Goal: Transaction & Acquisition: Download file/media

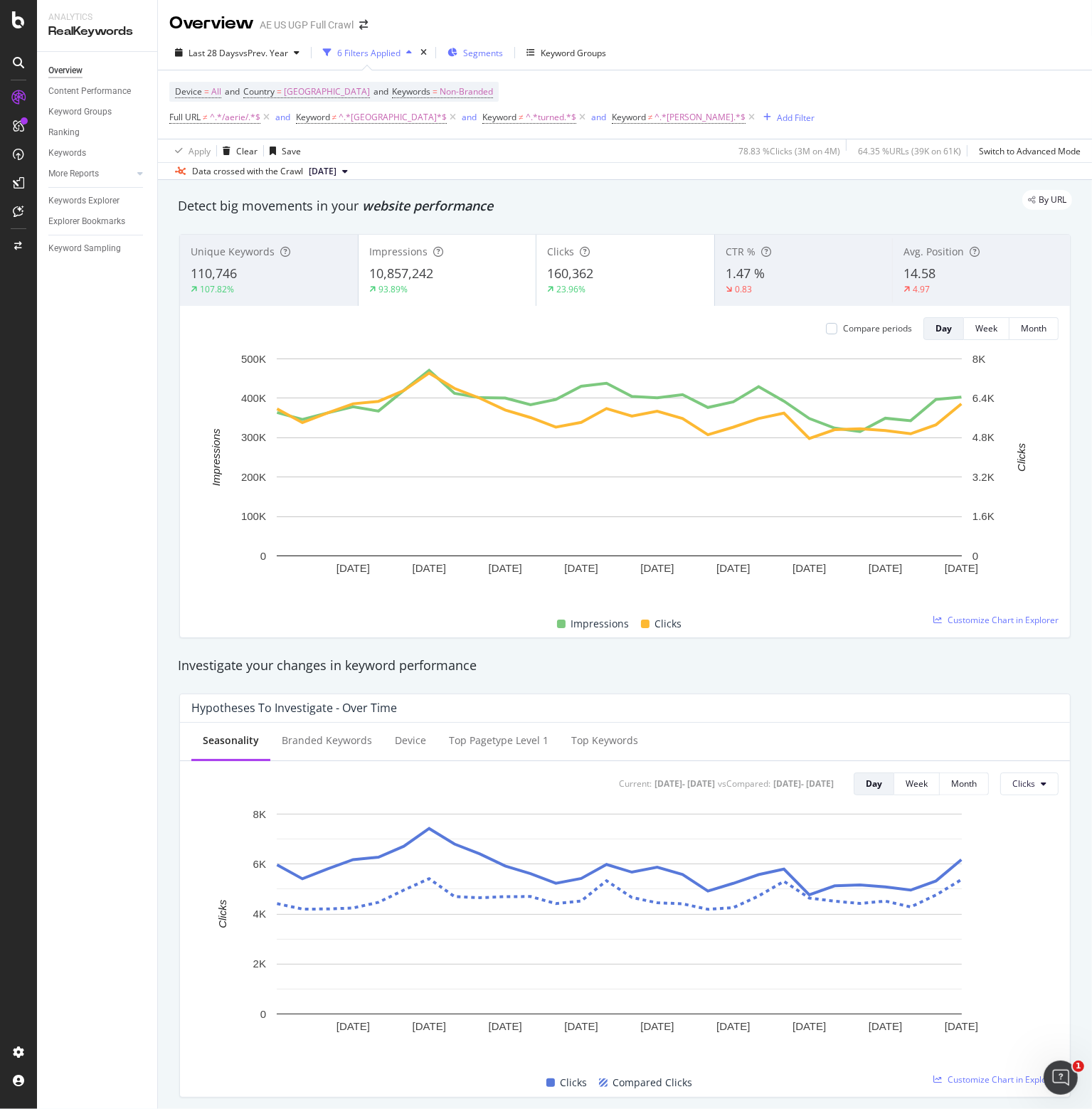
click at [488, 53] on span "Segments" at bounding box center [483, 53] width 40 height 12
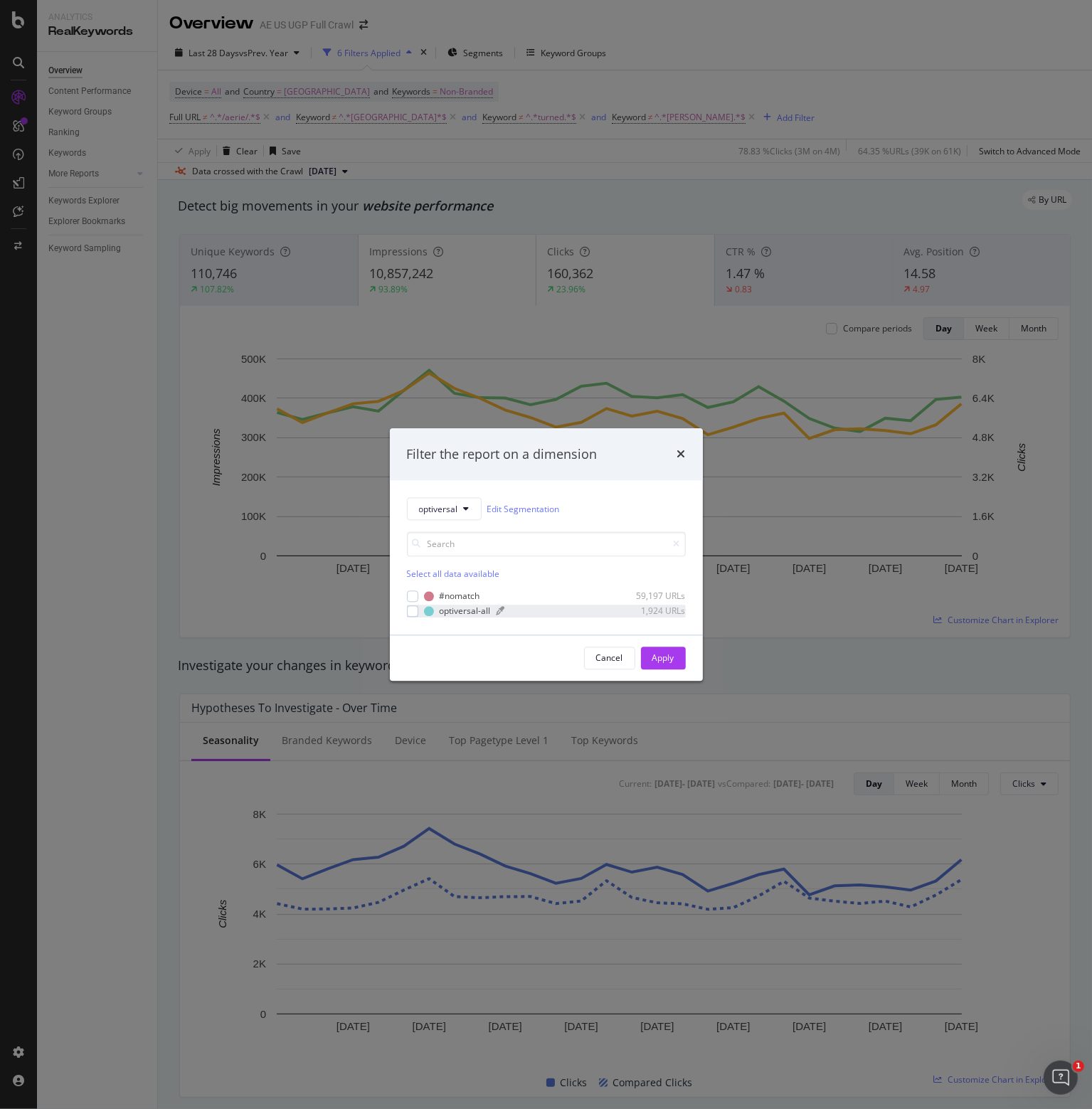
click at [460, 608] on div "optiversal-all" at bounding box center [464, 611] width 51 height 12
drag, startPoint x: 670, startPoint y: 655, endPoint x: 439, endPoint y: 202, distance: 508.5
click at [670, 654] on div "Apply" at bounding box center [664, 658] width 22 height 12
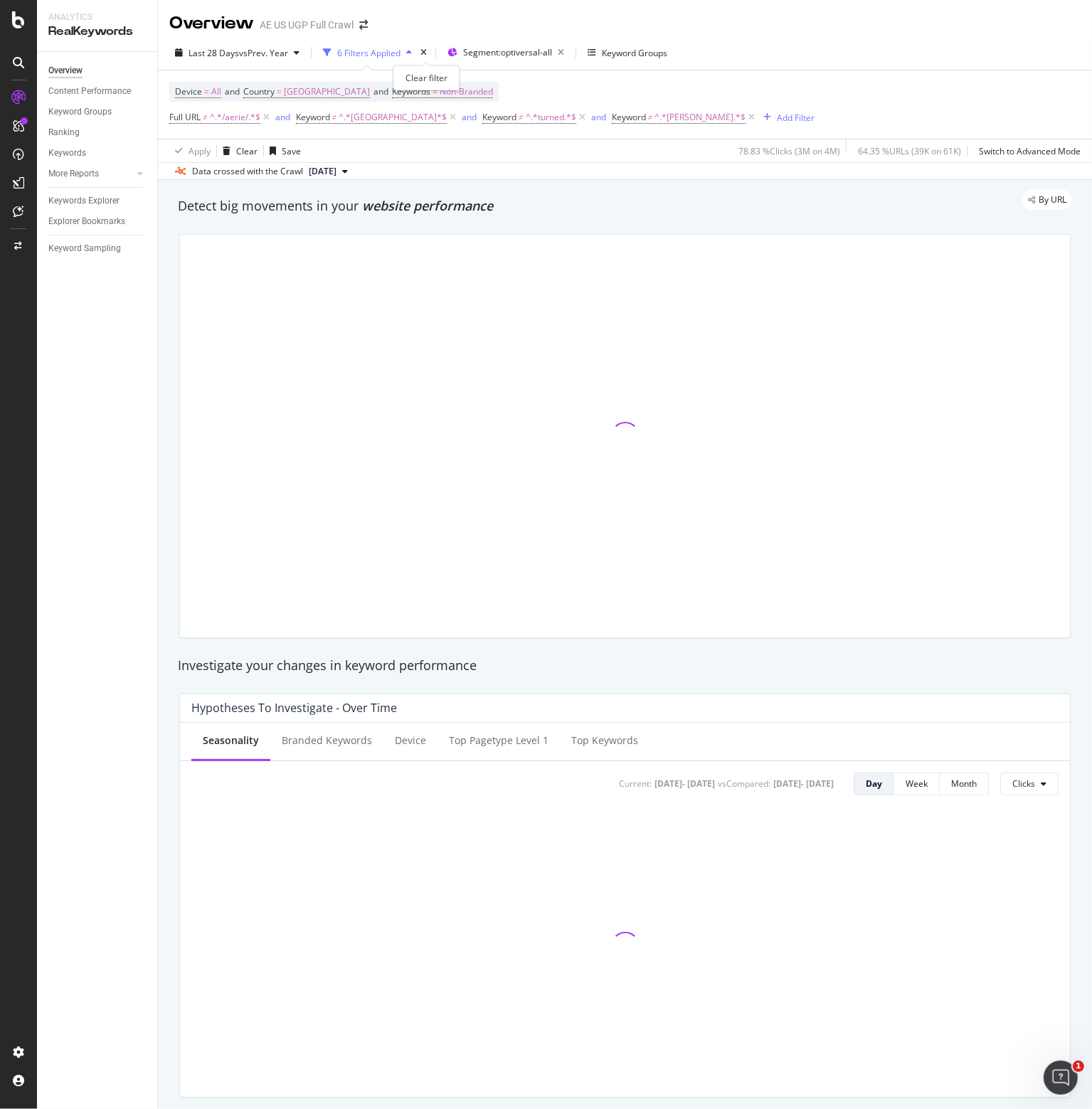
click at [429, 51] on div "times" at bounding box center [424, 53] width 12 height 14
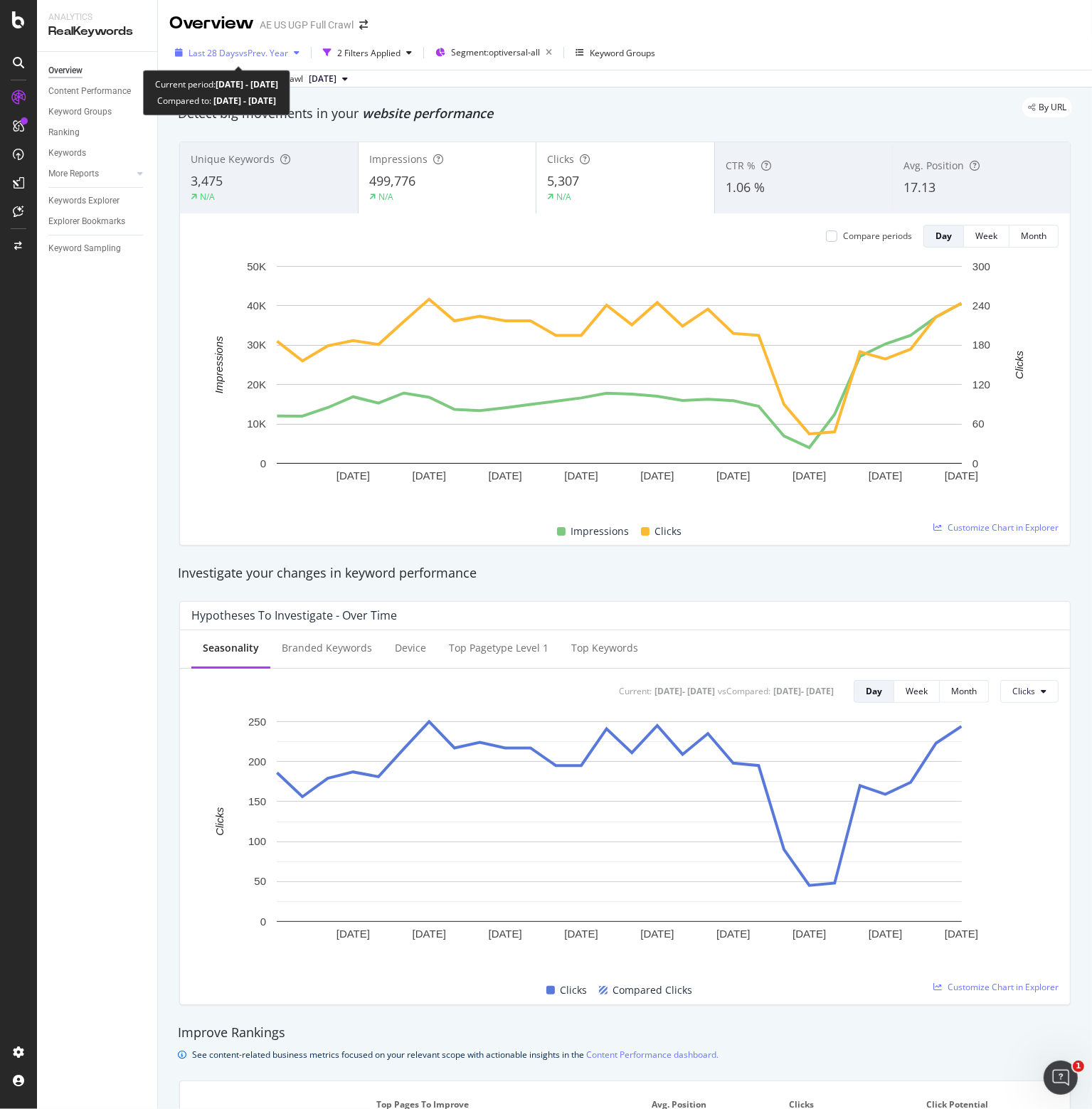
click at [253, 51] on span "vs Prev. Year" at bounding box center [263, 53] width 49 height 12
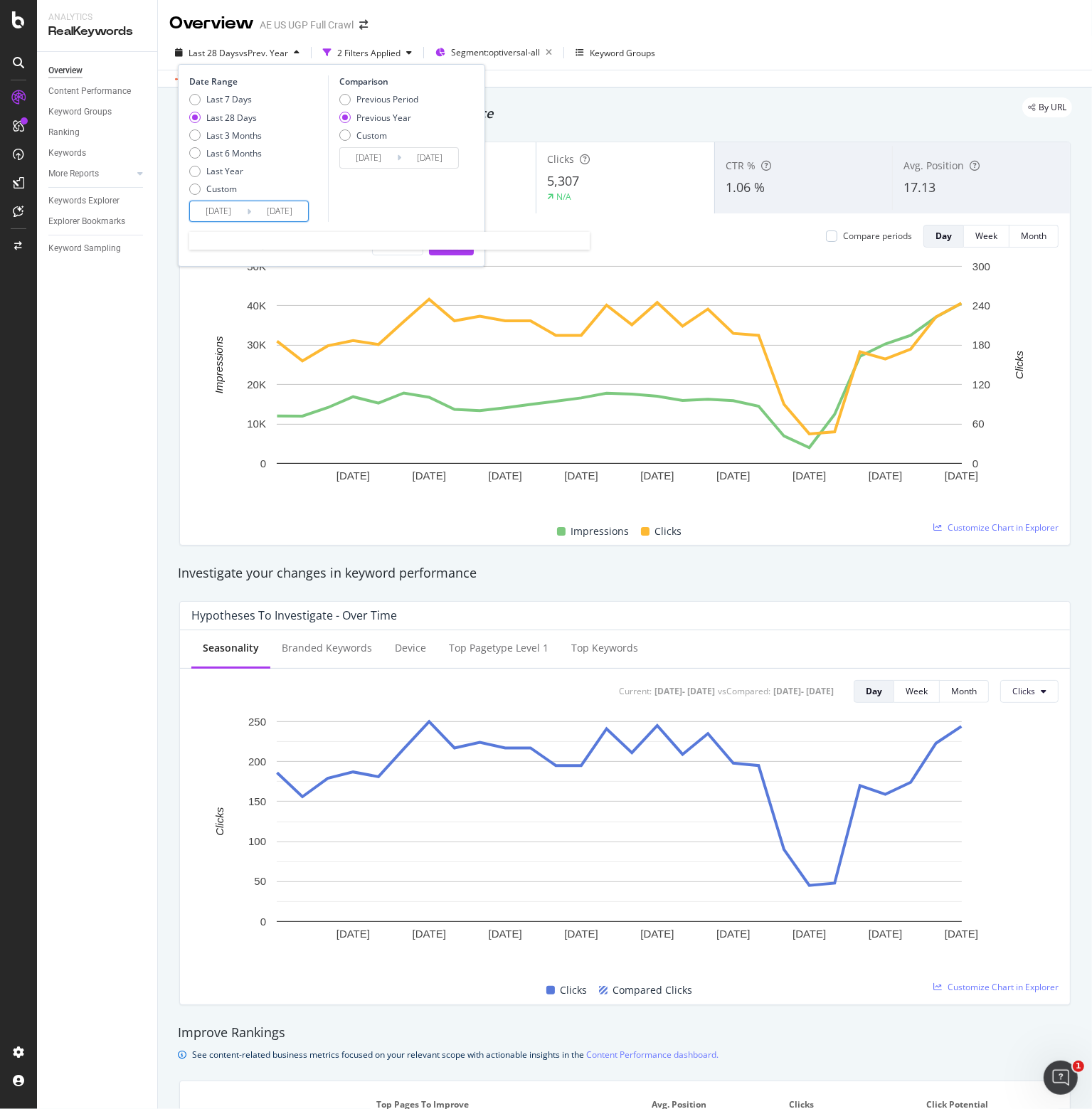
click at [212, 211] on input "[DATE]" at bounding box center [218, 211] width 57 height 20
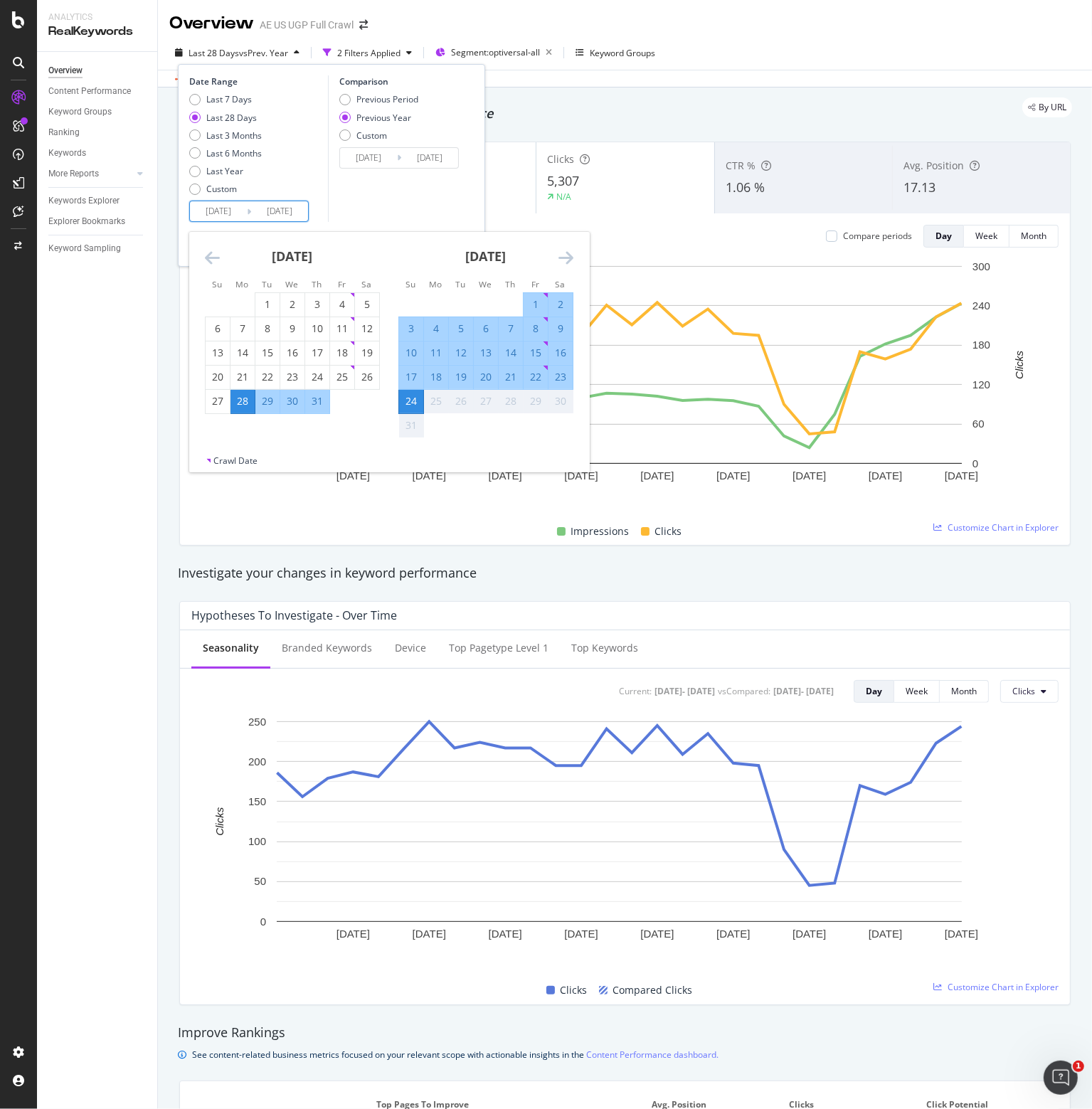
click at [408, 375] on div "17" at bounding box center [411, 377] width 24 height 14
type input "[DATE]"
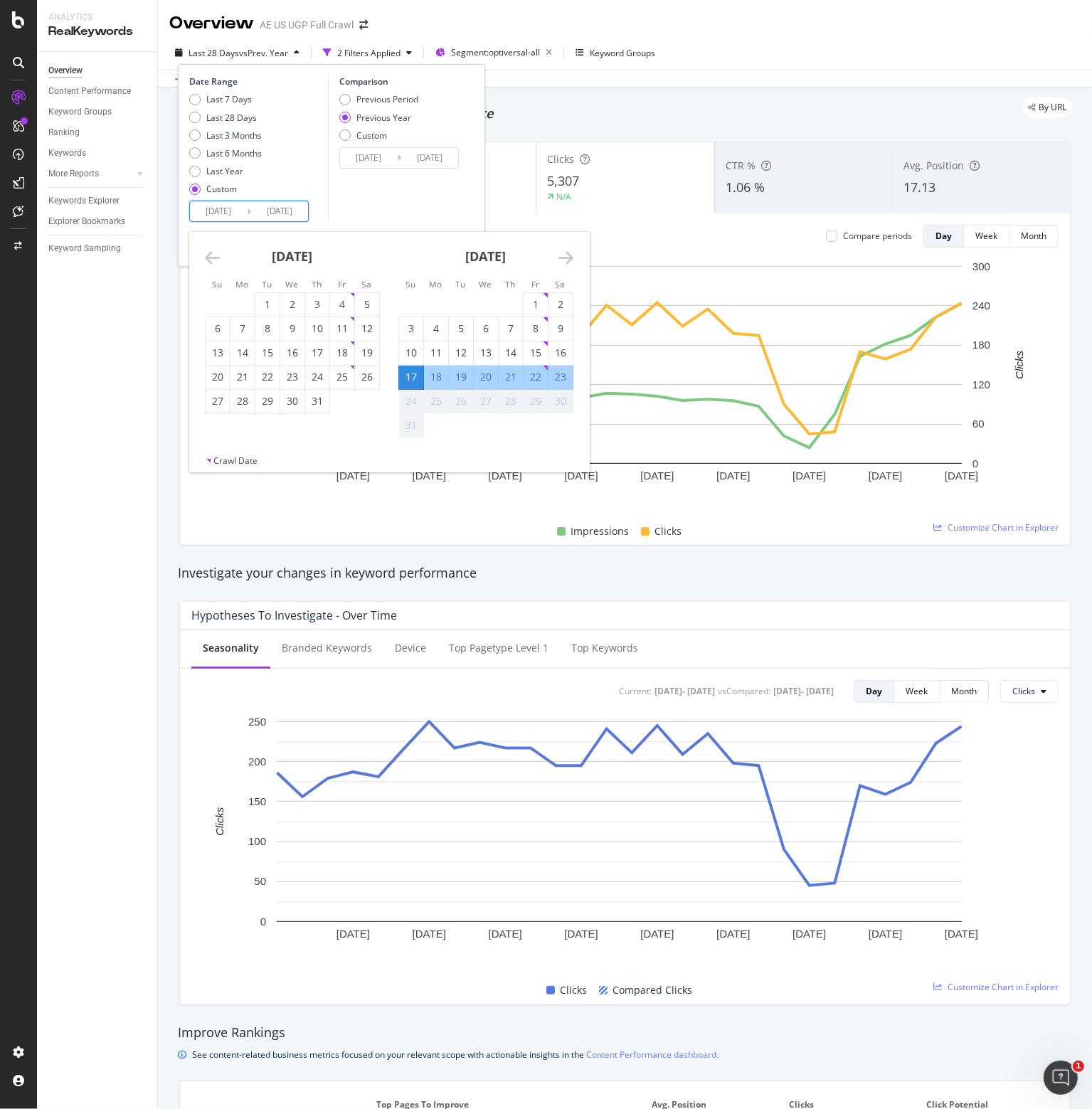
click at [462, 378] on div "19" at bounding box center [461, 377] width 24 height 14
type input "[DATE]"
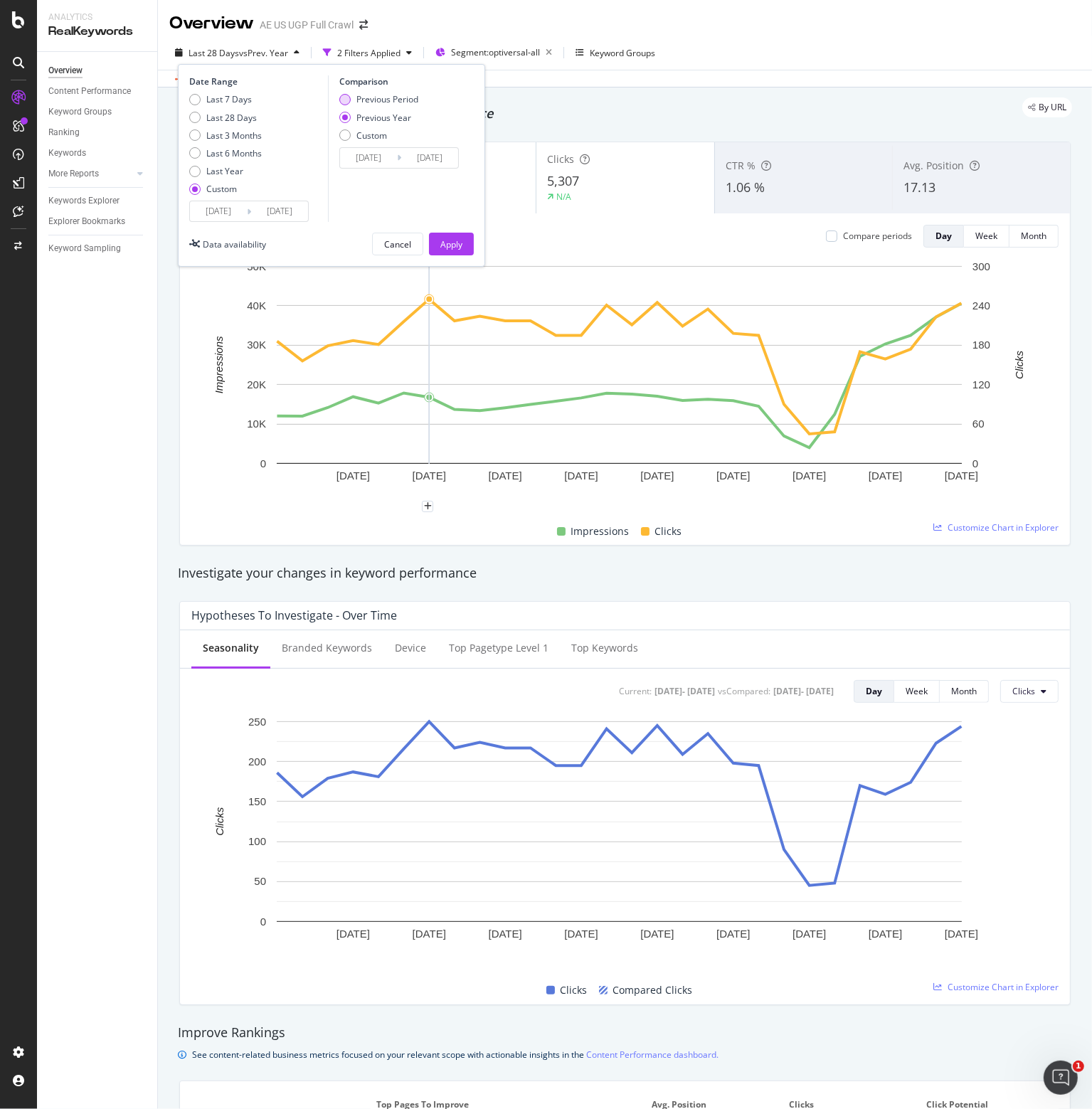
click at [376, 101] on div "Previous Period" at bounding box center [388, 99] width 62 height 12
type input "[DATE]"
click at [373, 158] on input "[DATE]" at bounding box center [369, 157] width 57 height 20
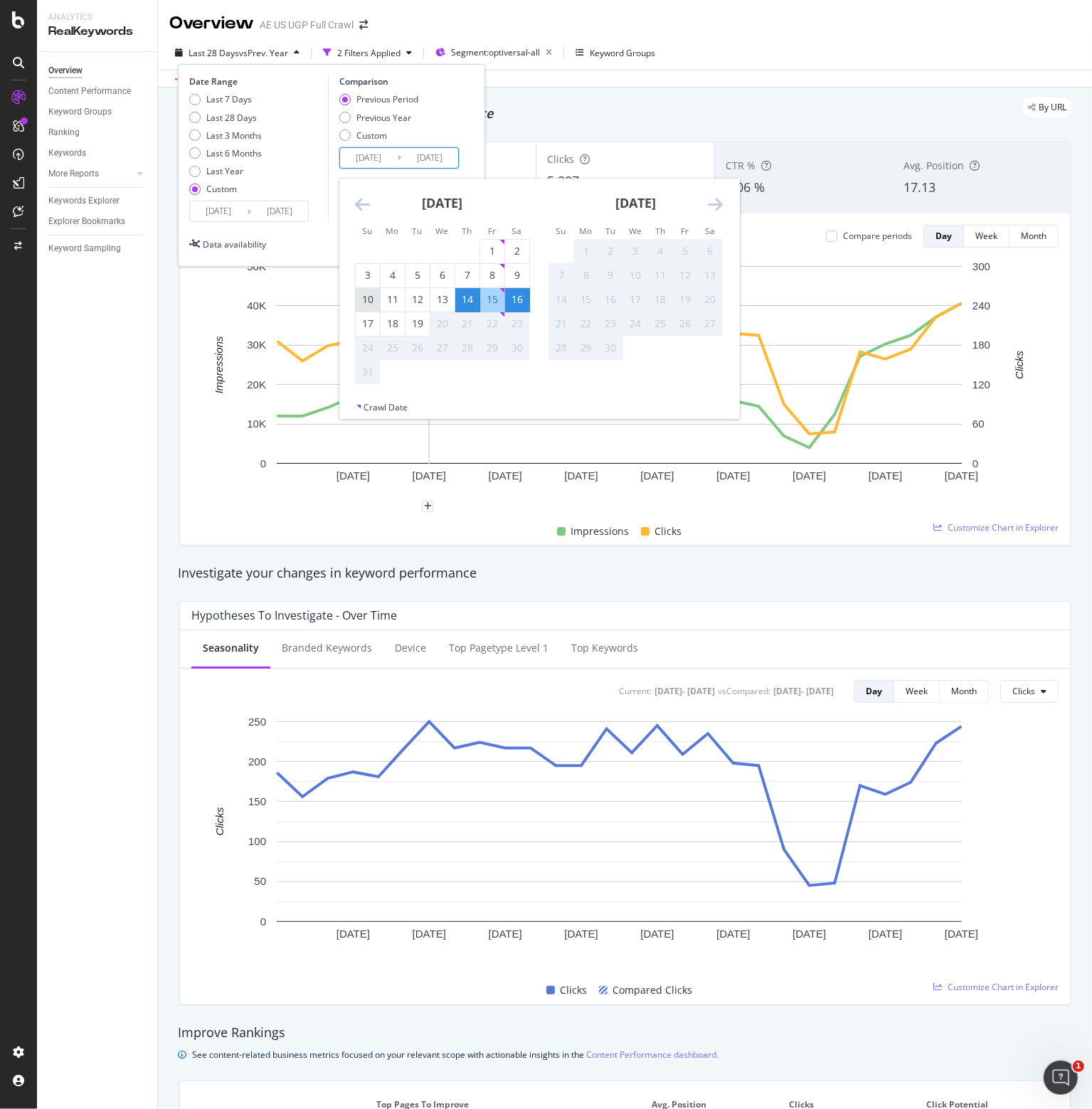
click at [365, 302] on div "10" at bounding box center [368, 299] width 24 height 14
type input "[DATE]"
click at [411, 298] on div "12" at bounding box center [418, 299] width 24 height 14
type input "[DATE]"
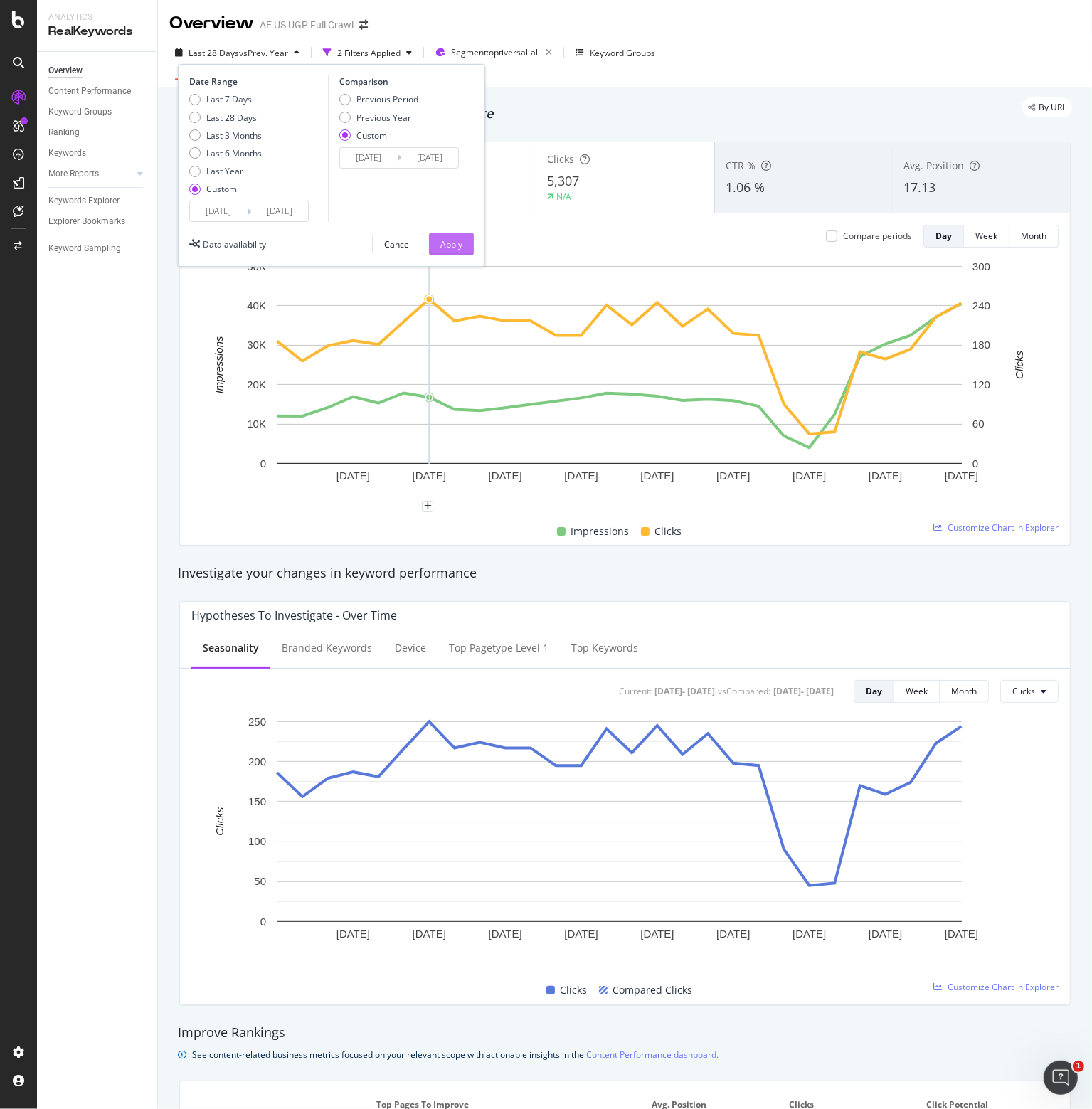
click at [453, 246] on div "Apply" at bounding box center [451, 244] width 22 height 12
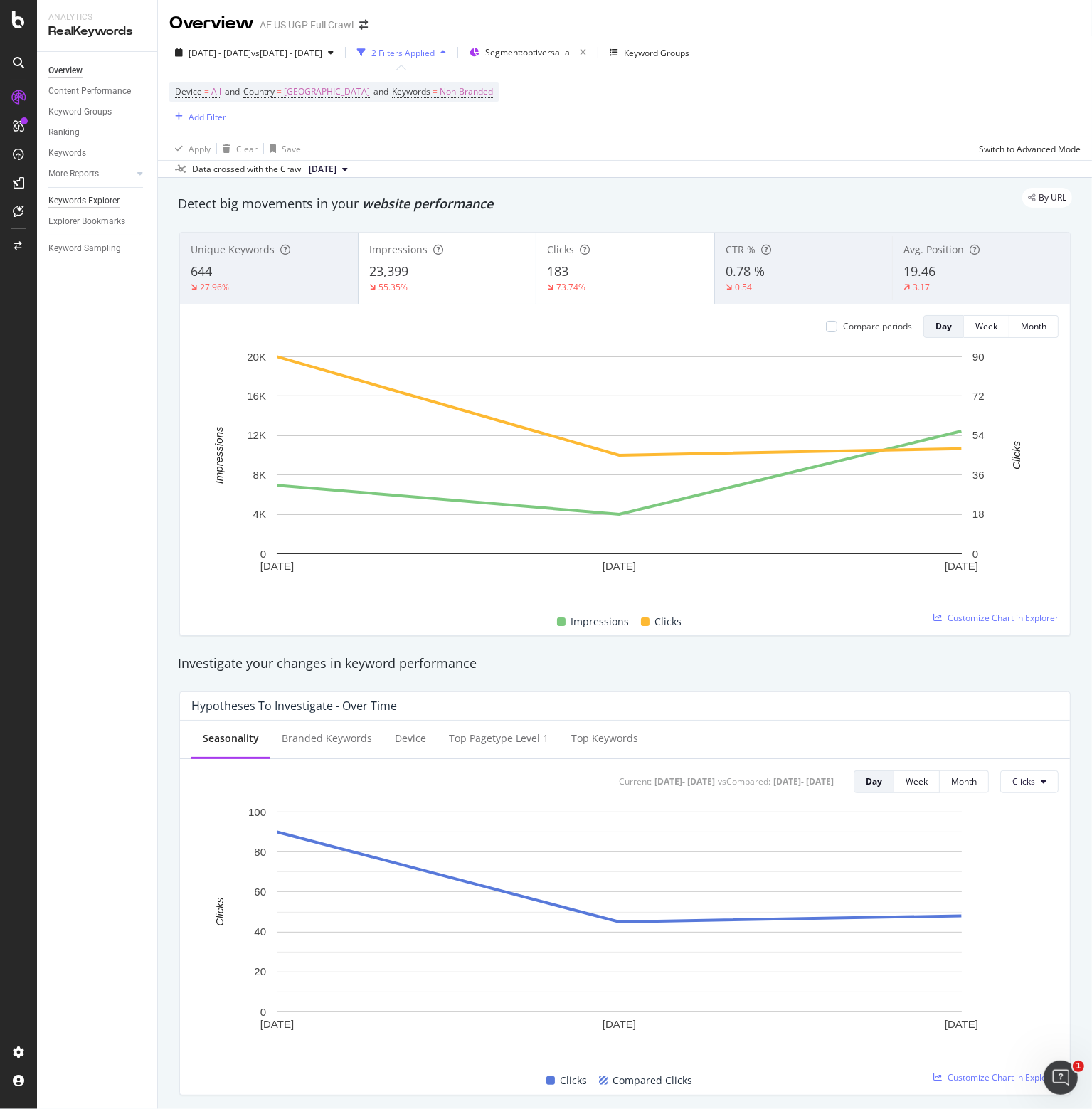
click at [60, 204] on div "Keywords Explorer" at bounding box center [84, 200] width 71 height 15
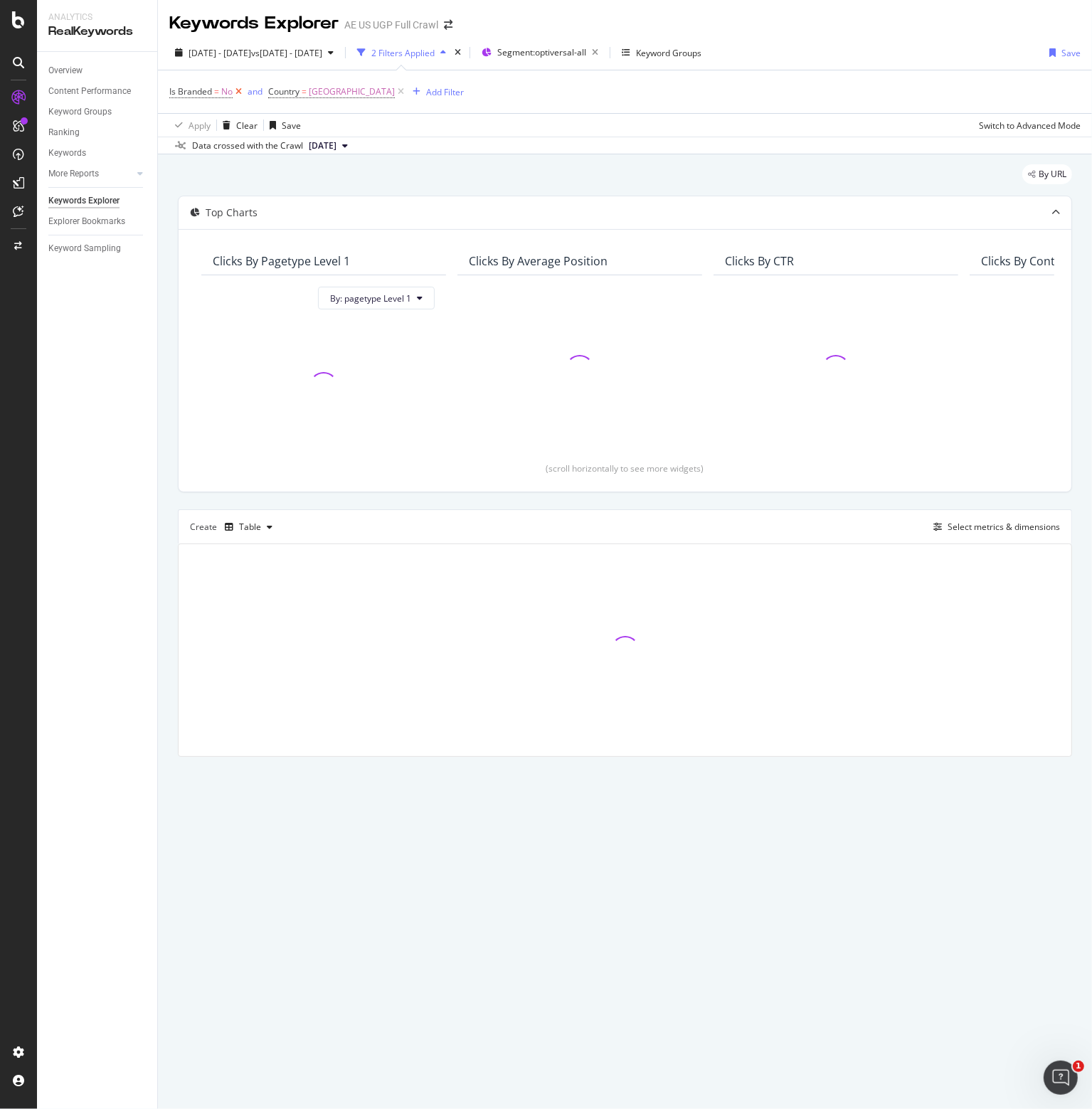
click at [237, 91] on icon at bounding box center [239, 91] width 12 height 14
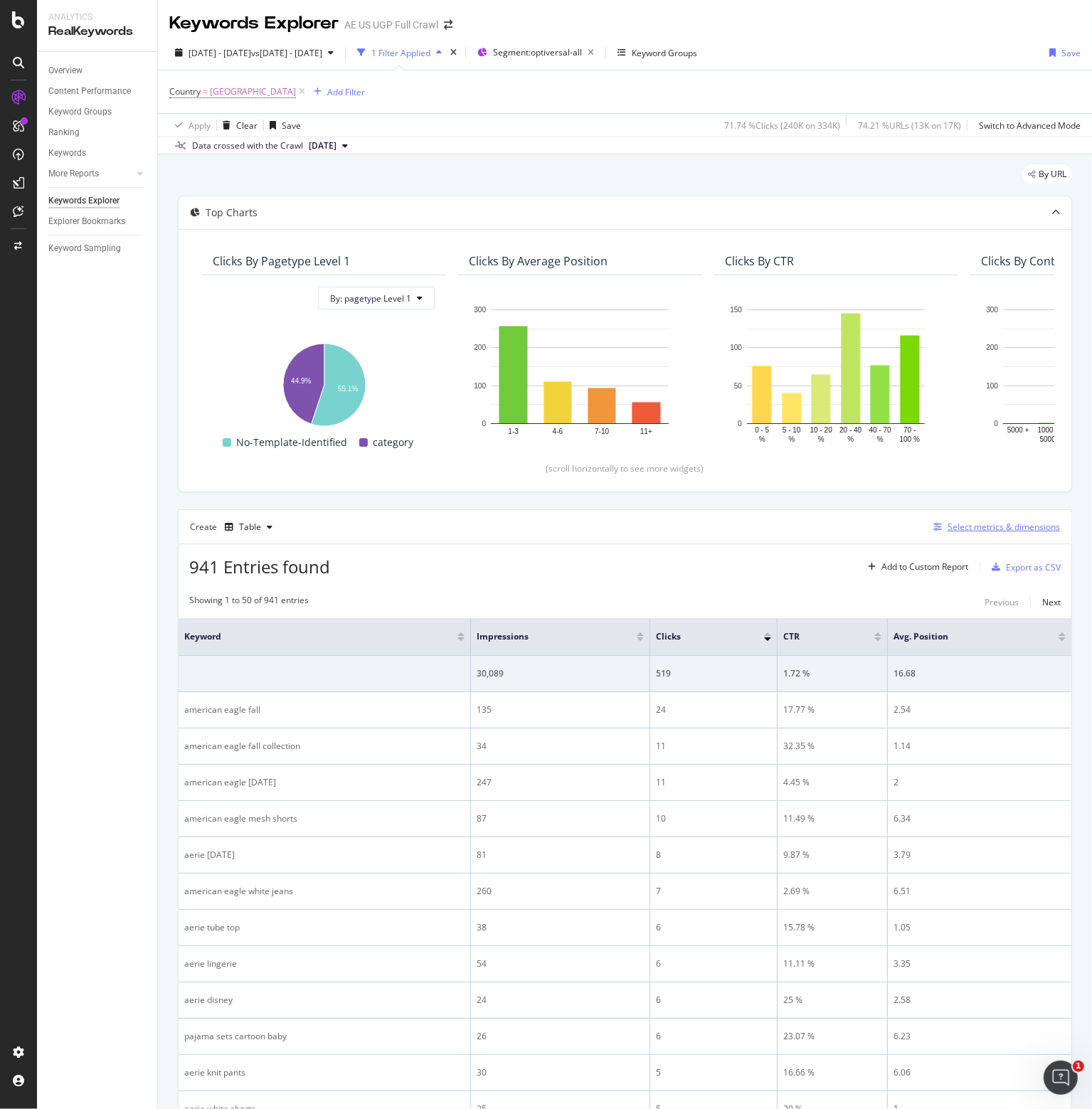
click at [975, 522] on div "Select metrics & dimensions" at bounding box center [1004, 526] width 112 height 12
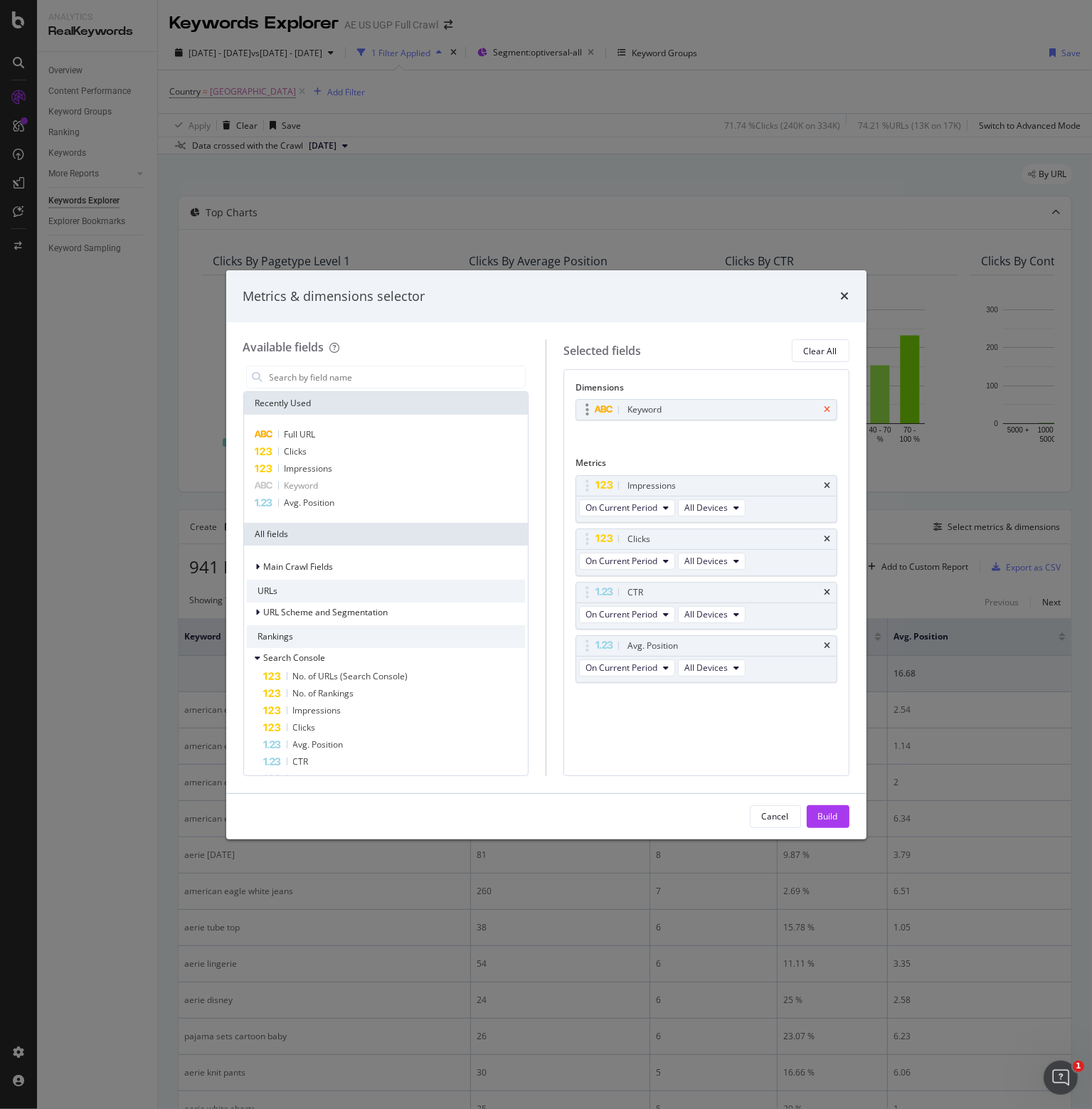
click at [828, 406] on icon "times" at bounding box center [827, 410] width 6 height 9
click at [319, 435] on div "Full URL" at bounding box center [386, 435] width 279 height 17
click at [828, 483] on icon "times" at bounding box center [827, 486] width 6 height 9
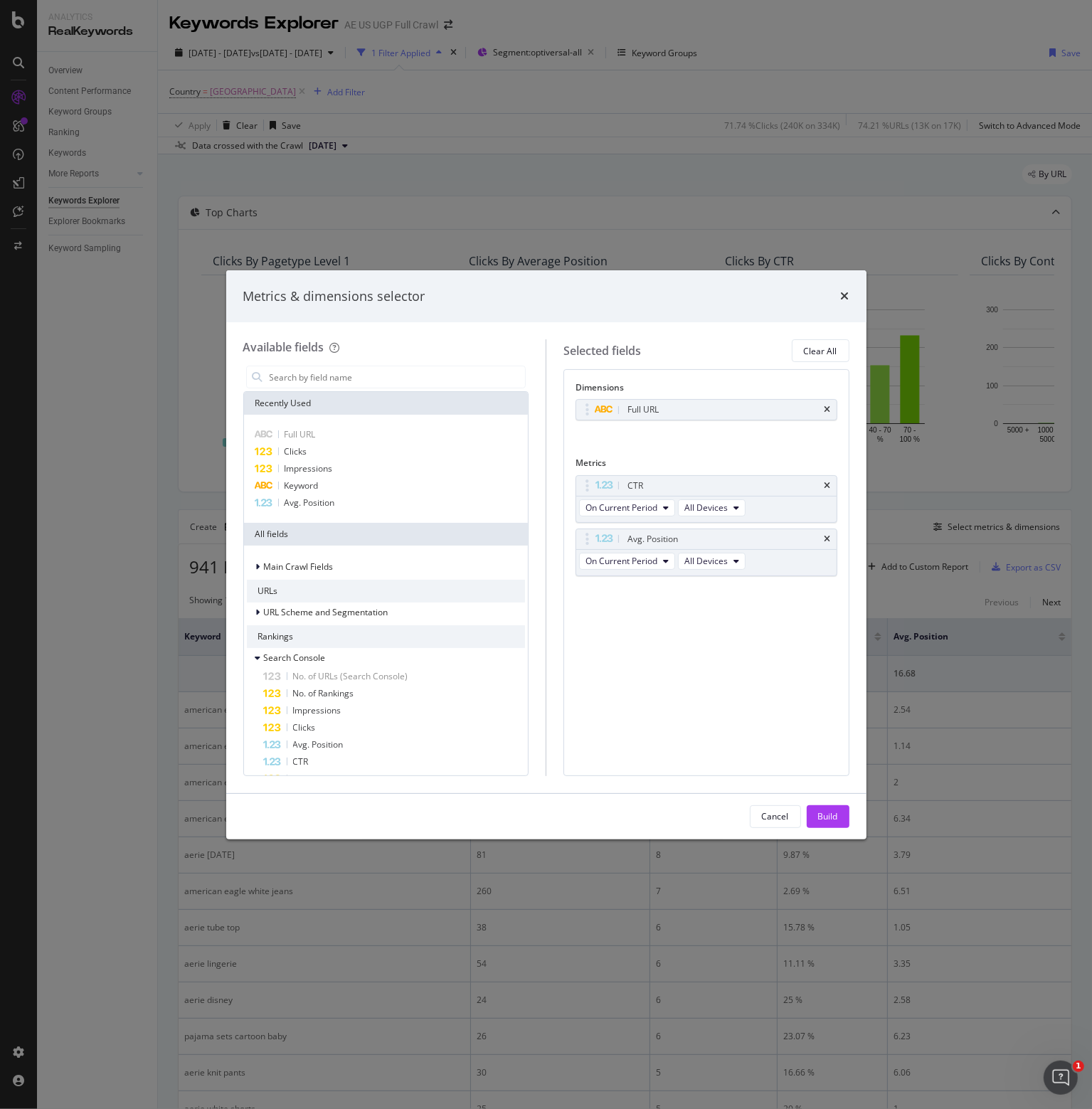
click at [828, 483] on icon "times" at bounding box center [827, 486] width 6 height 9
click at [828, 482] on icon "times" at bounding box center [827, 486] width 6 height 9
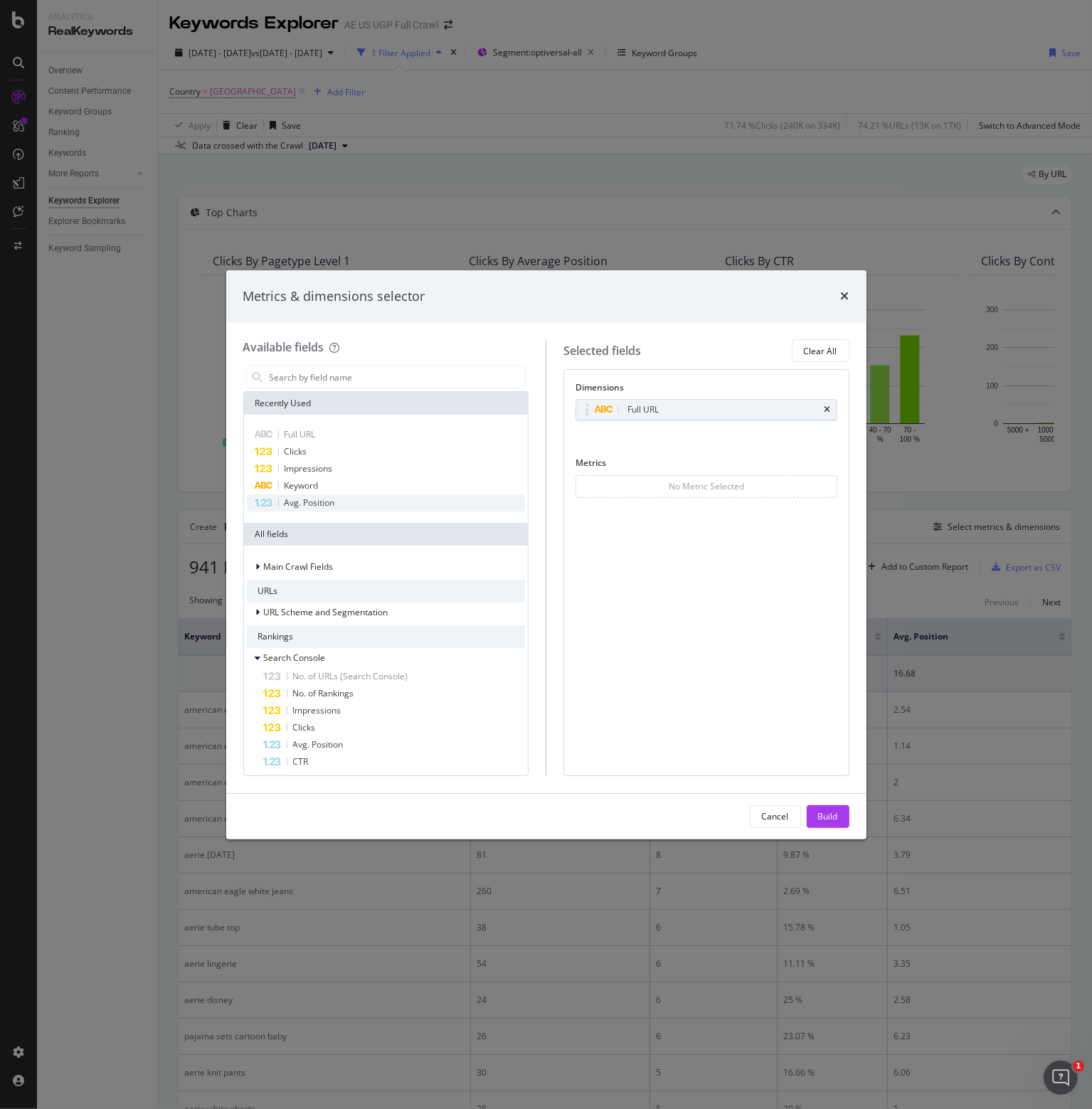
click at [421, 500] on div "Avg. Position" at bounding box center [386, 503] width 279 height 17
click at [829, 482] on icon "times" at bounding box center [827, 486] width 6 height 9
click at [828, 411] on icon "times" at bounding box center [827, 410] width 6 height 9
click at [306, 484] on span "Keyword" at bounding box center [302, 486] width 35 height 12
click at [330, 506] on span "Avg. Position" at bounding box center [310, 502] width 51 height 12
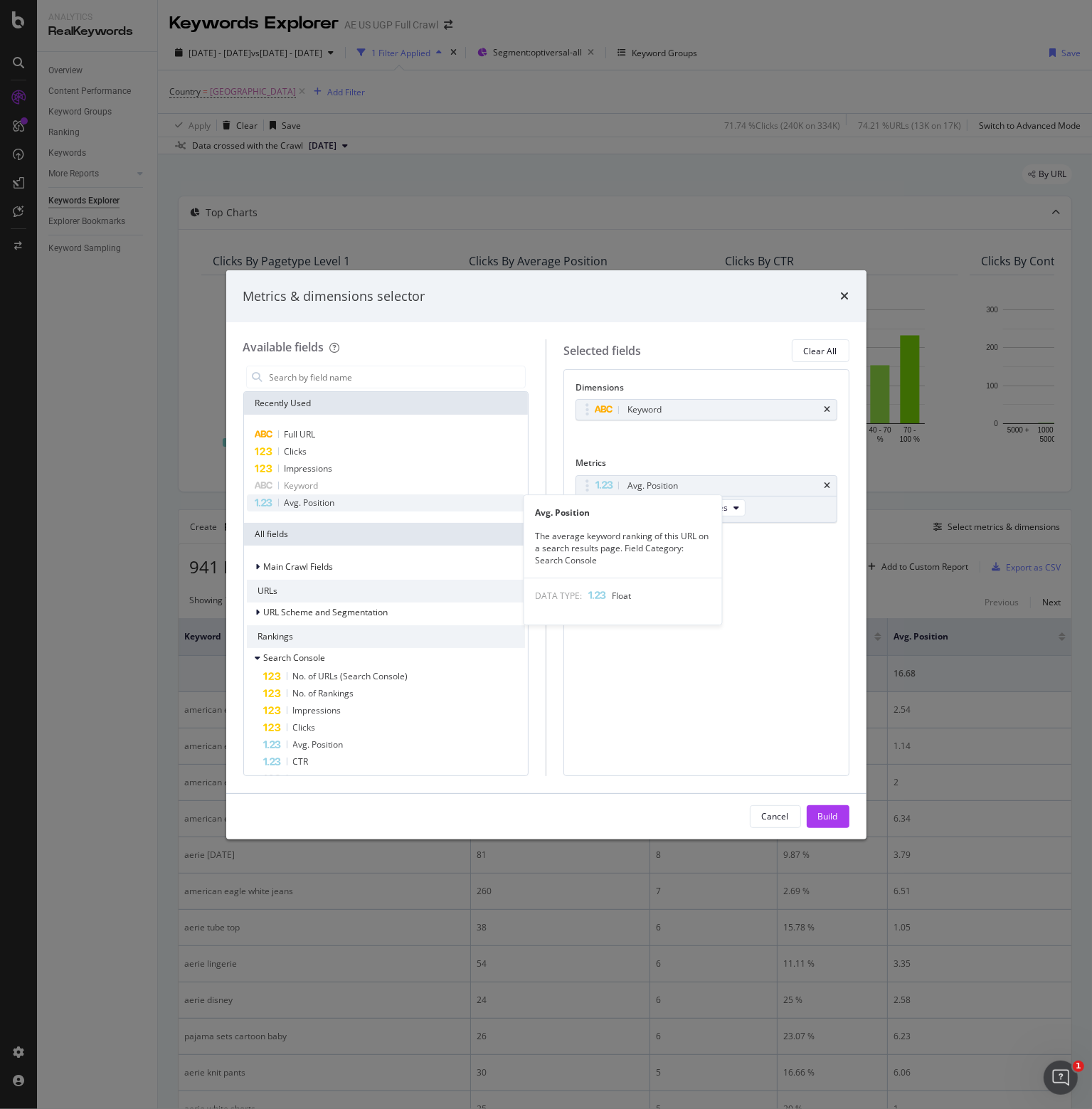
click at [305, 507] on span "Avg. Position" at bounding box center [310, 502] width 51 height 12
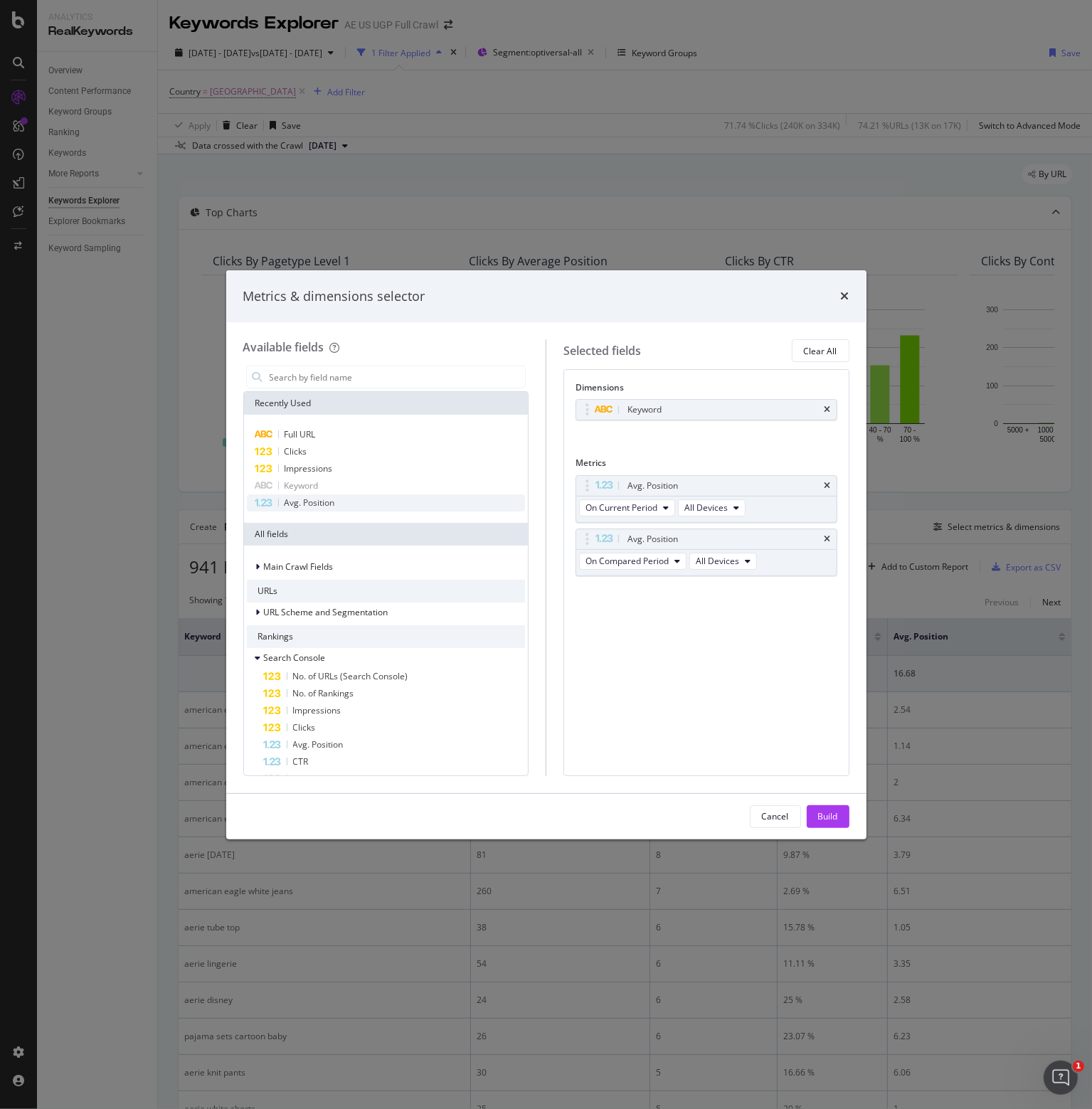
click at [305, 507] on span "Avg. Position" at bounding box center [310, 502] width 51 height 12
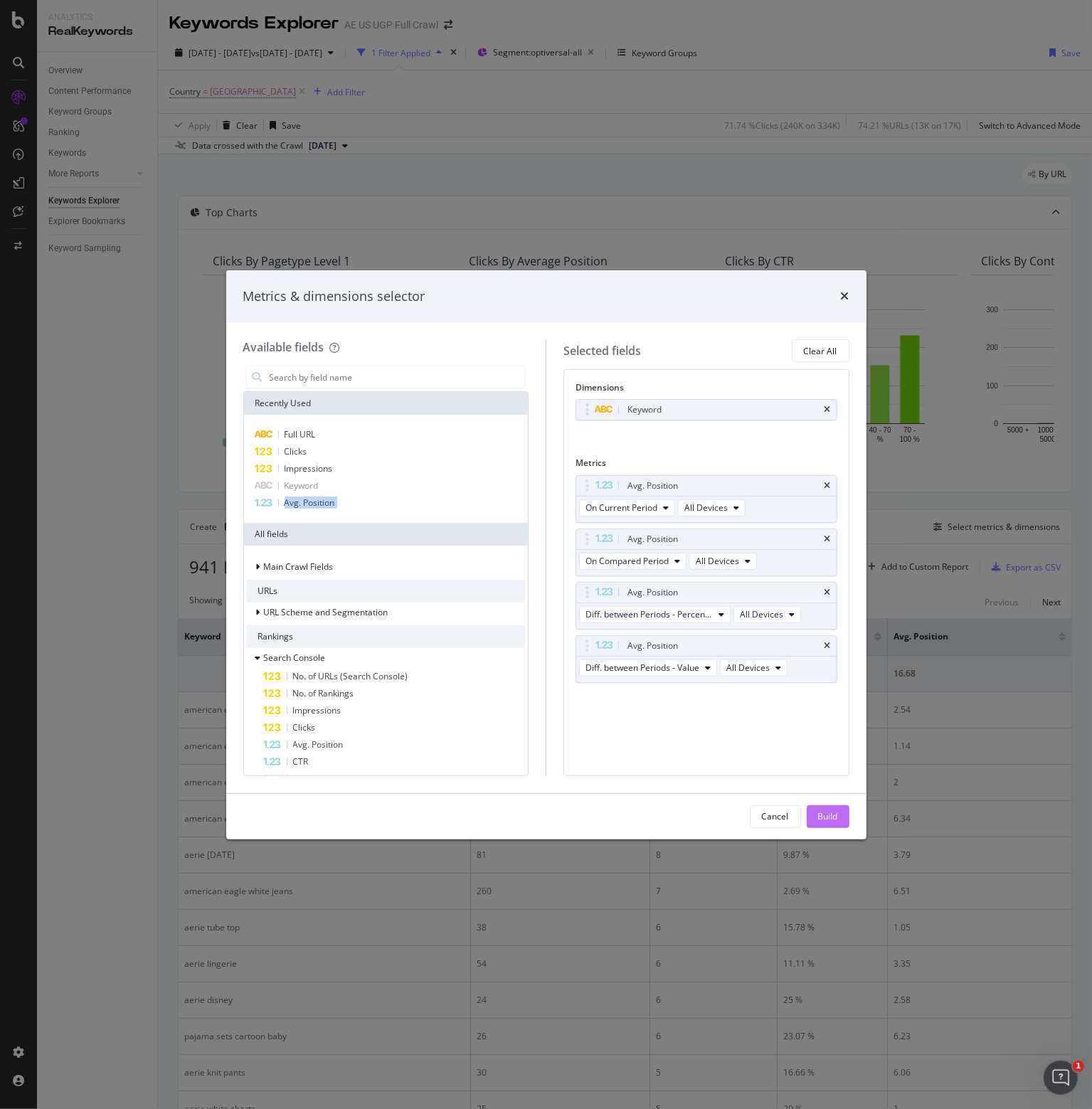
click at [836, 815] on div "Build" at bounding box center [828, 816] width 20 height 12
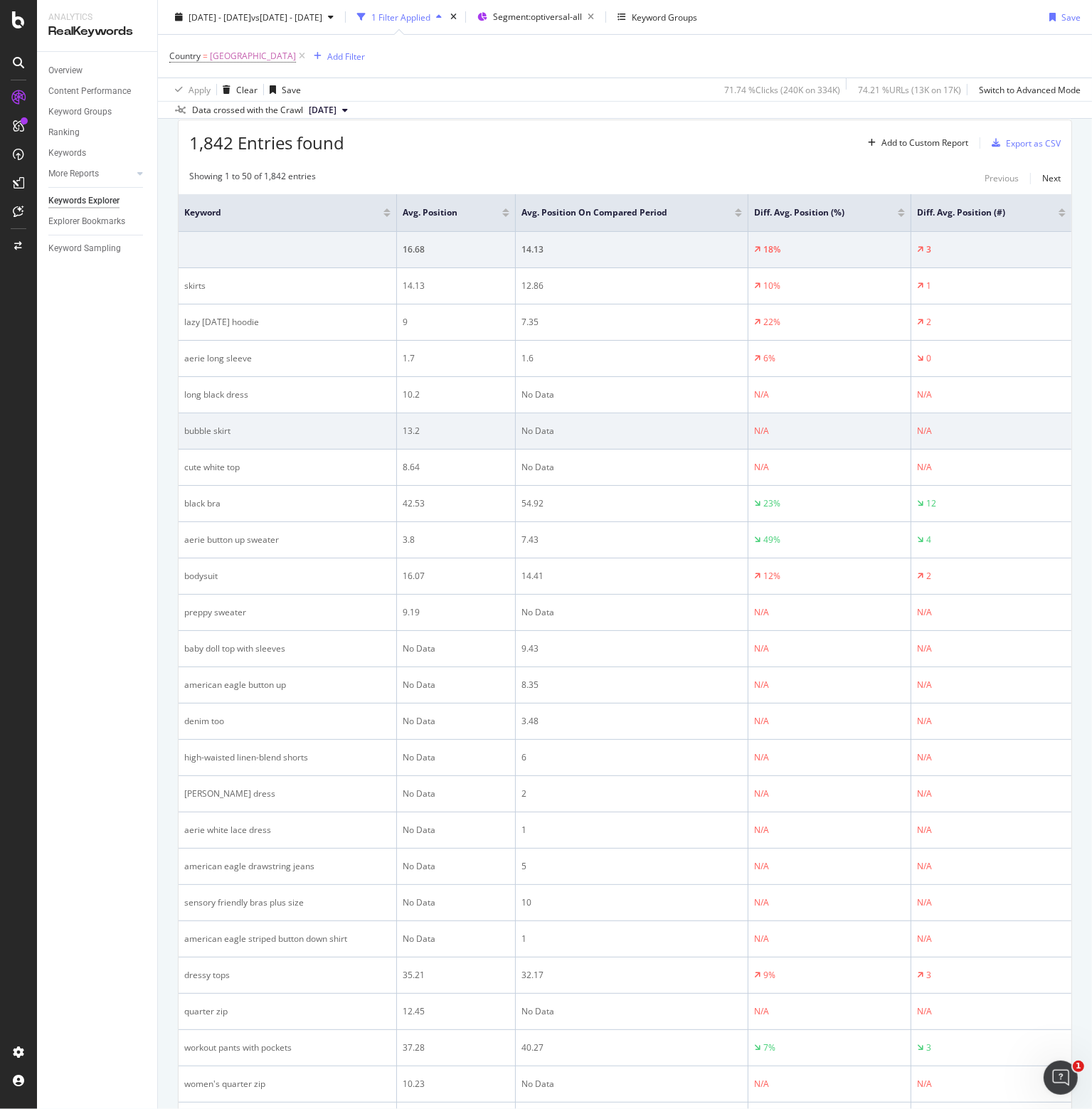
scroll to position [427, 0]
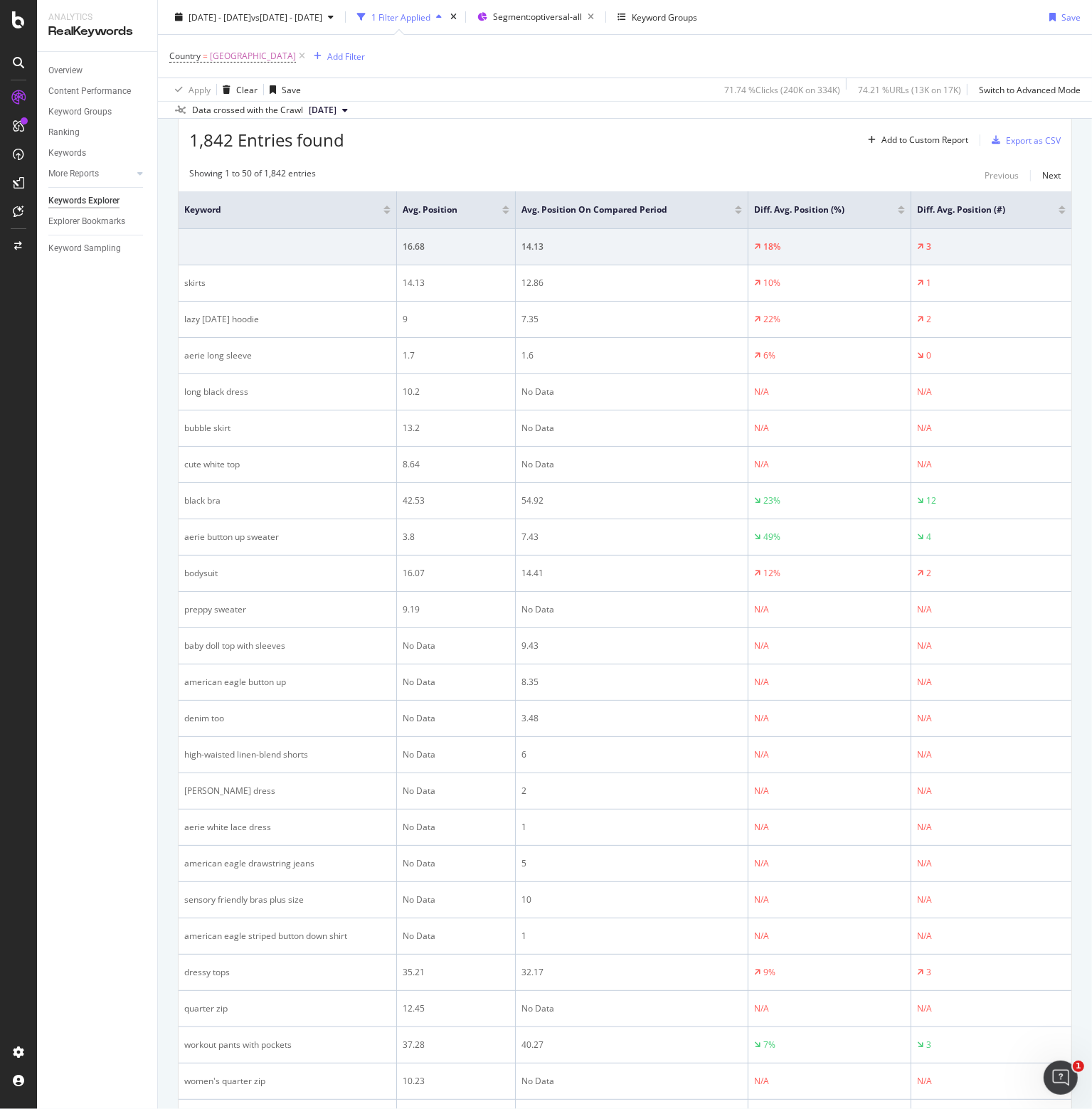
click at [898, 205] on div at bounding box center [901, 207] width 7 height 3
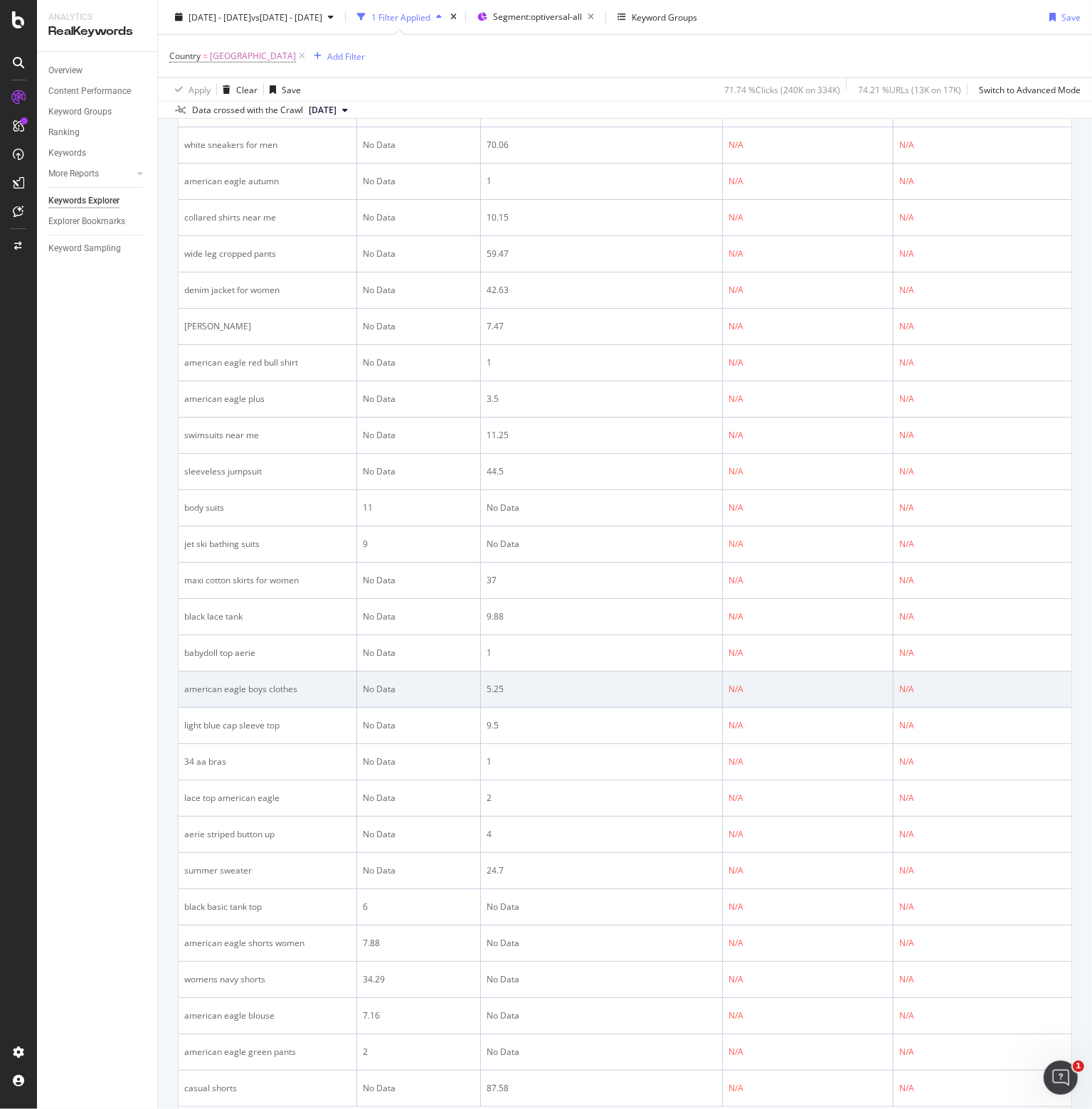
scroll to position [1470, 0]
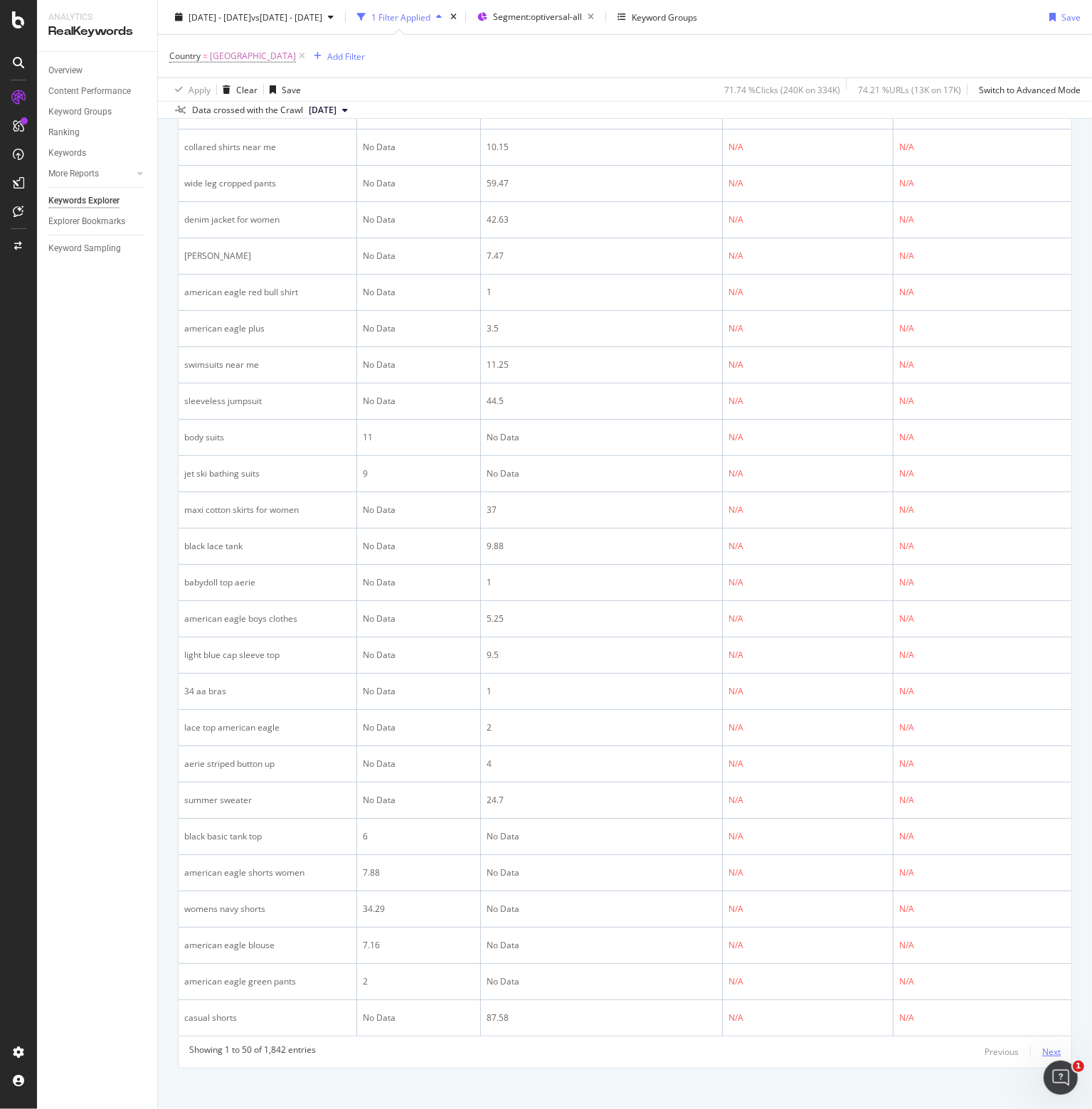
click at [1043, 1046] on div "Next" at bounding box center [1051, 1052] width 18 height 12
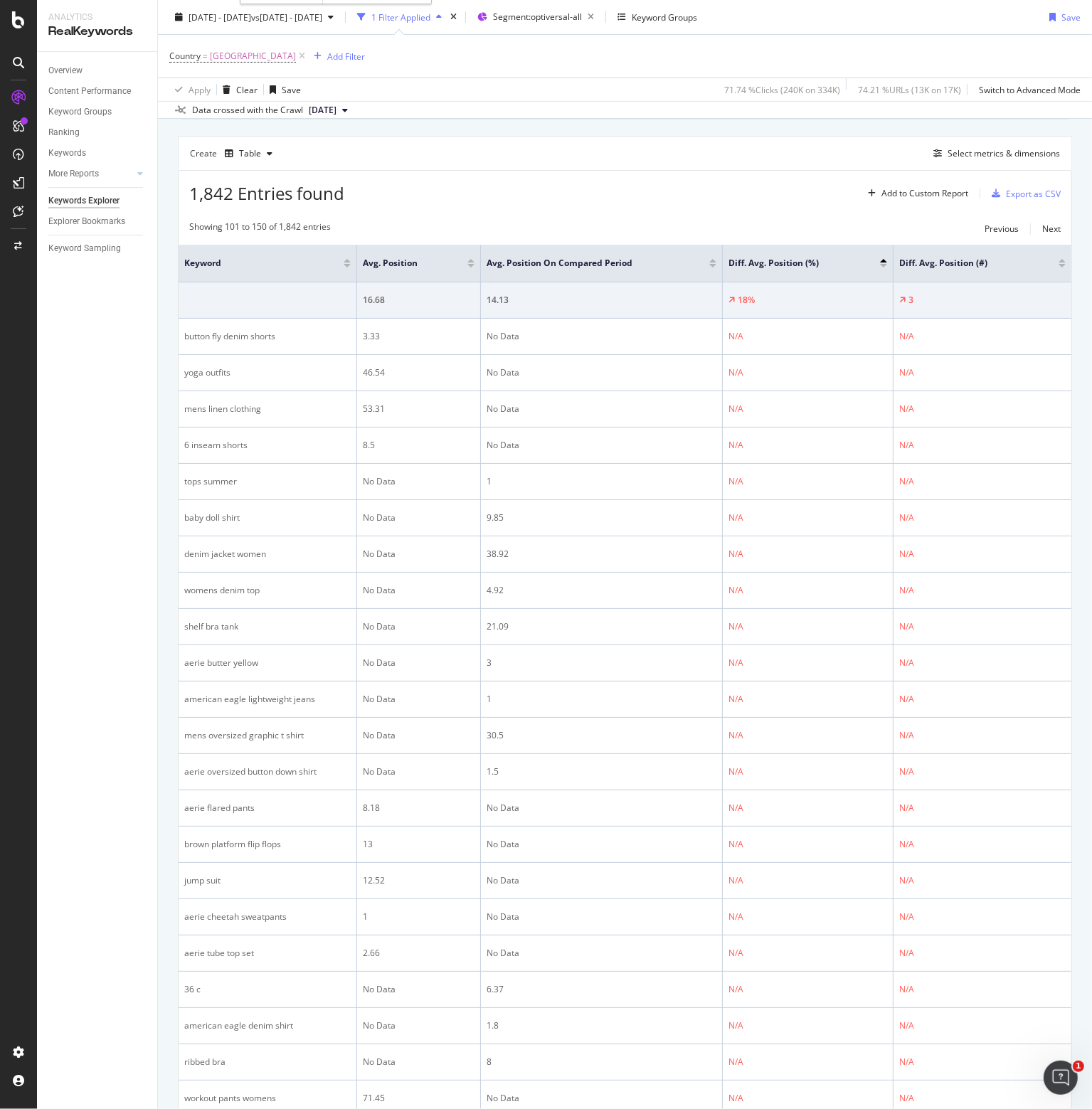
scroll to position [0, 0]
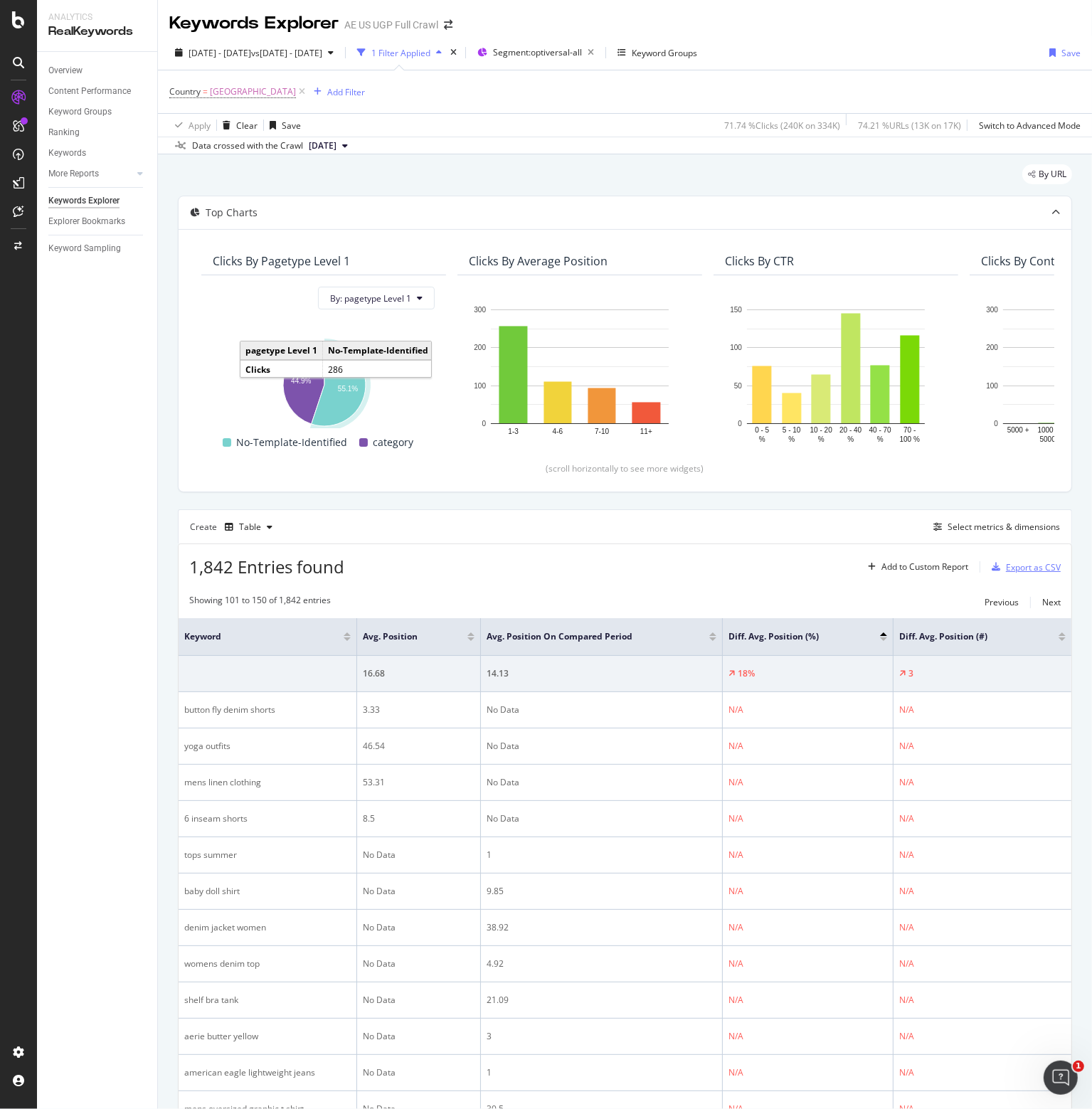
click at [1013, 565] on div "Export as CSV" at bounding box center [1033, 567] width 54 height 12
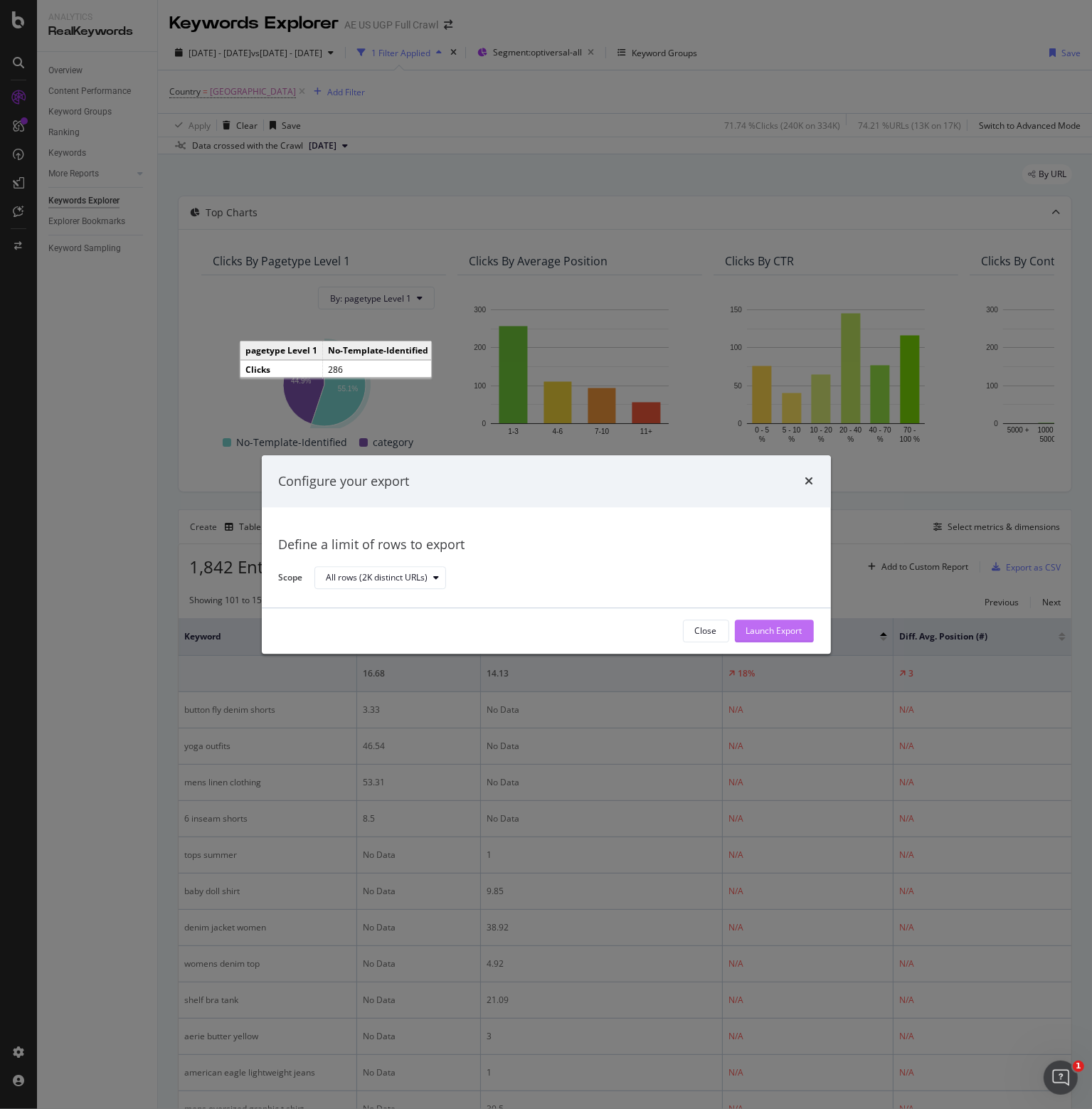
click at [768, 631] on div "Launch Export" at bounding box center [774, 632] width 56 height 12
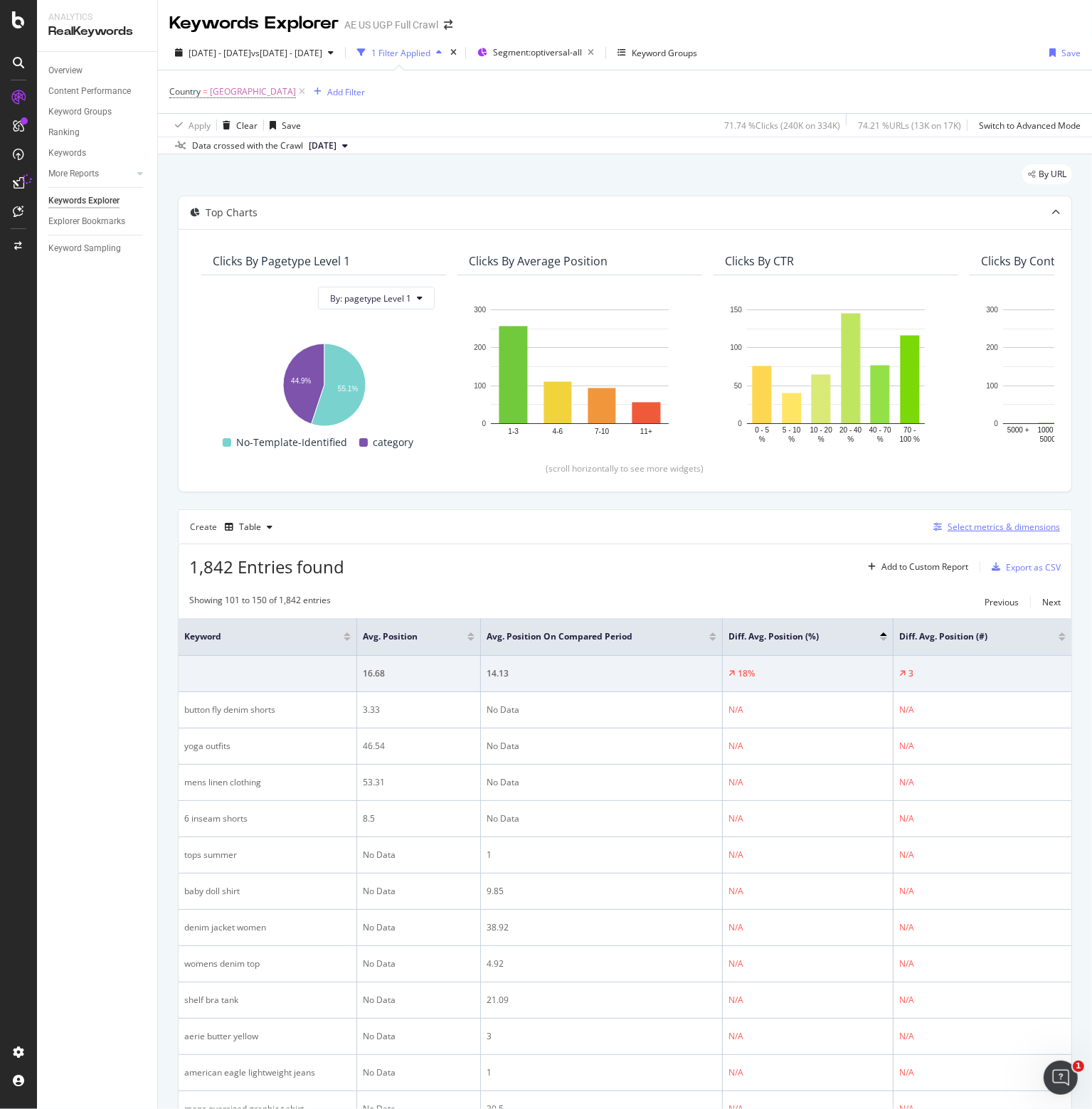
click at [962, 528] on div "Select metrics & dimensions" at bounding box center [1004, 526] width 112 height 12
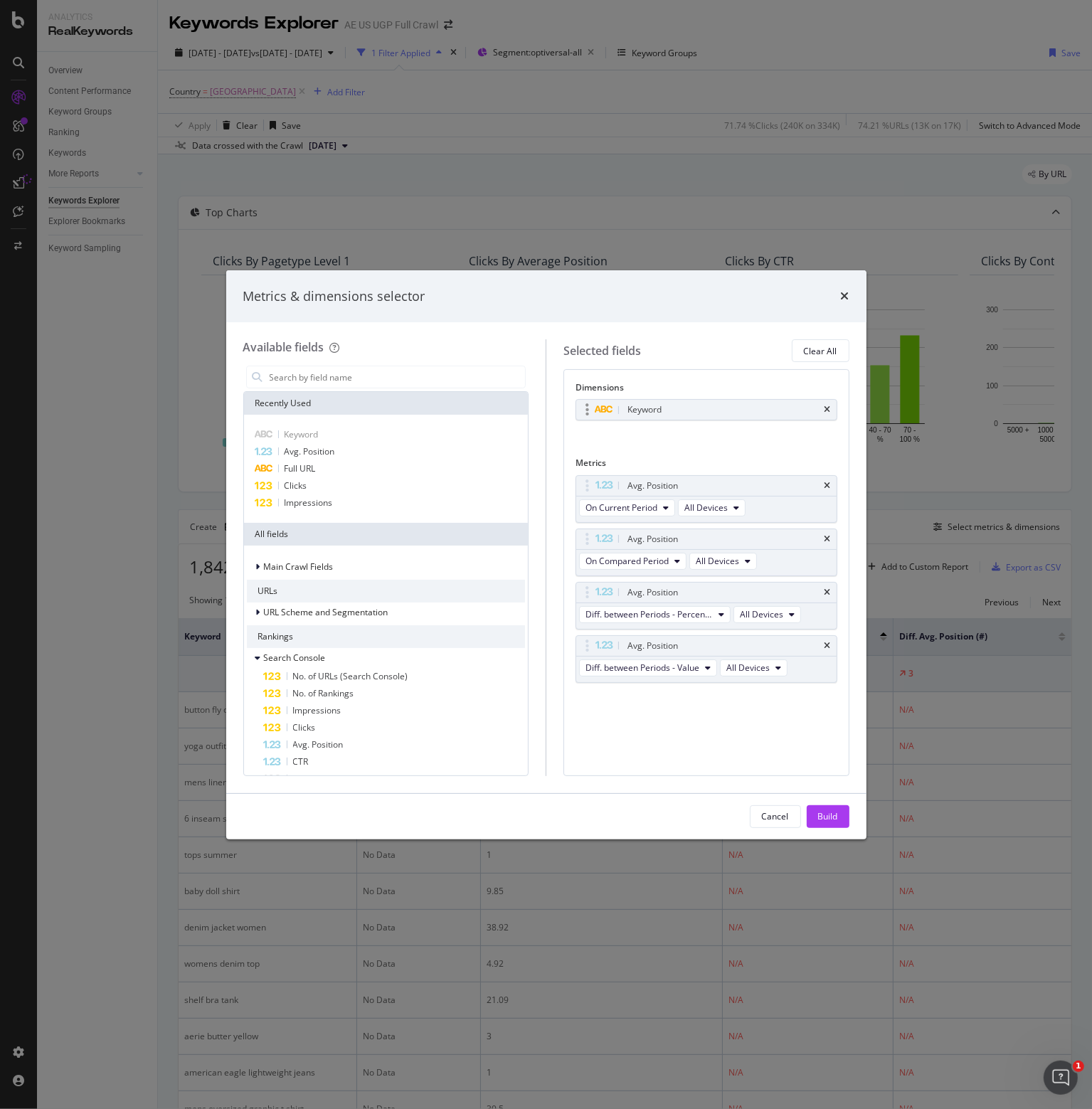
click at [674, 408] on div "Keyword" at bounding box center [723, 410] width 197 height 14
click at [825, 409] on icon "times" at bounding box center [827, 410] width 6 height 9
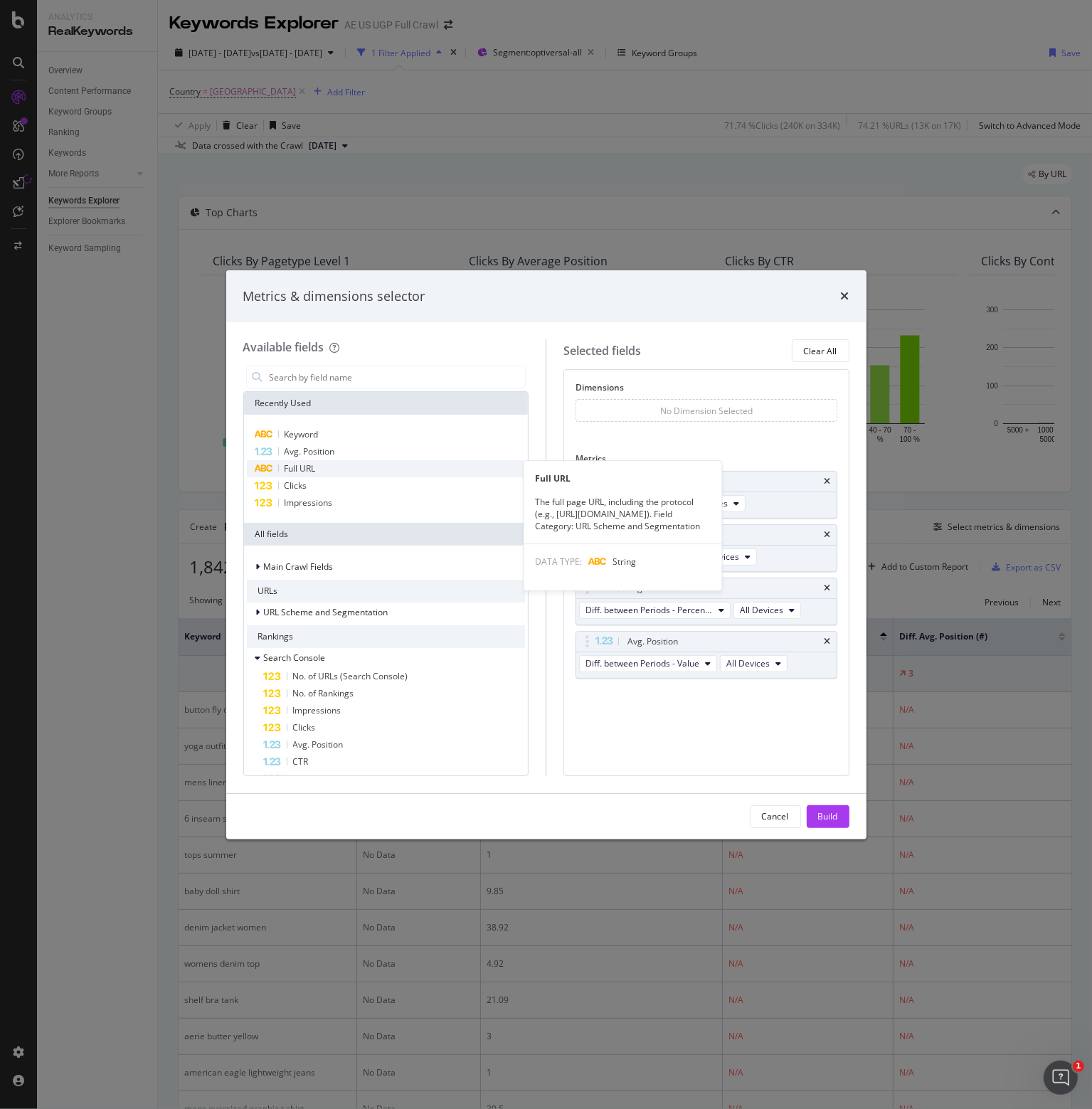
click at [316, 467] on div "Full URL" at bounding box center [386, 469] width 279 height 17
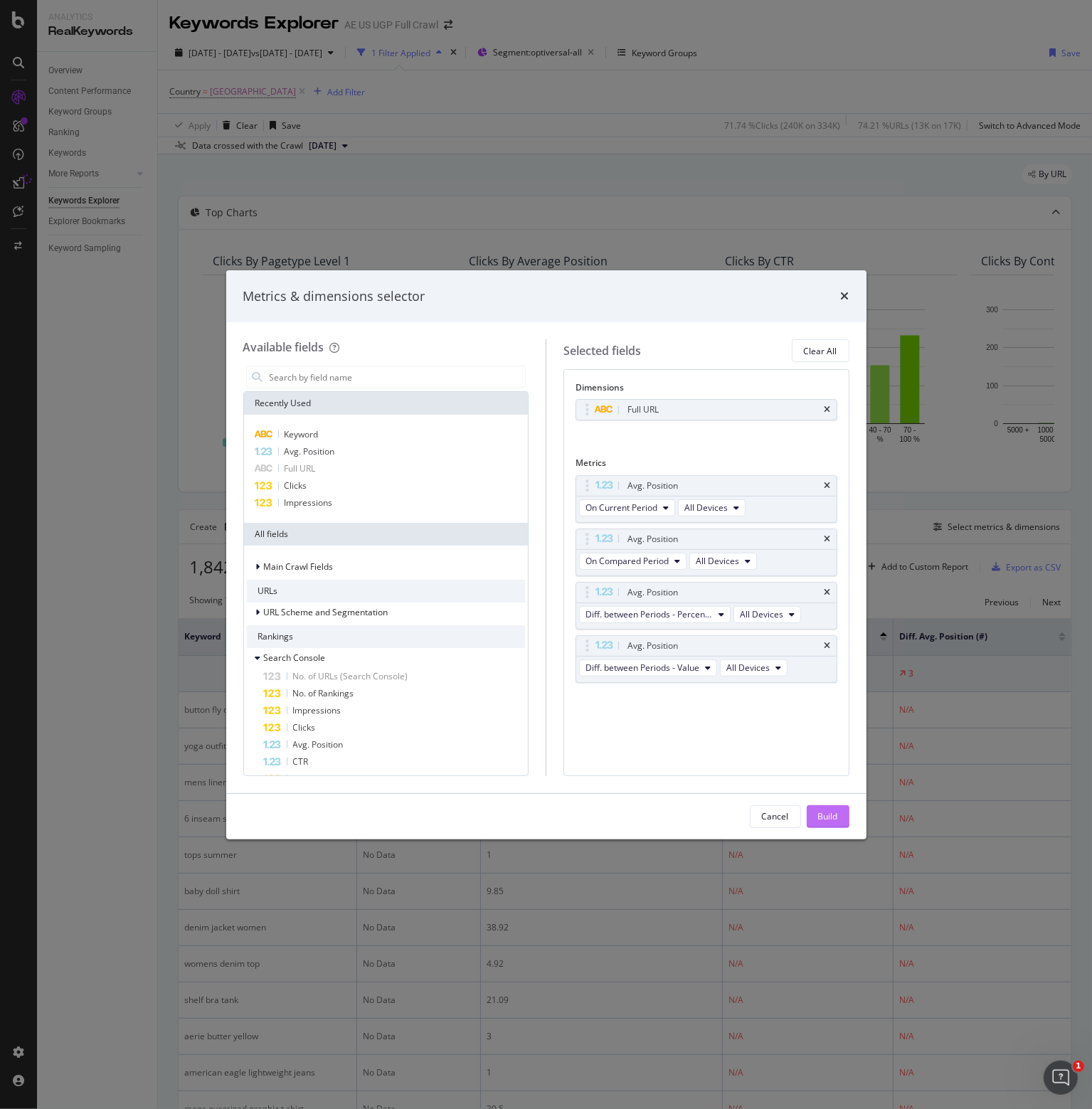
click at [824, 816] on div "Build" at bounding box center [828, 816] width 20 height 12
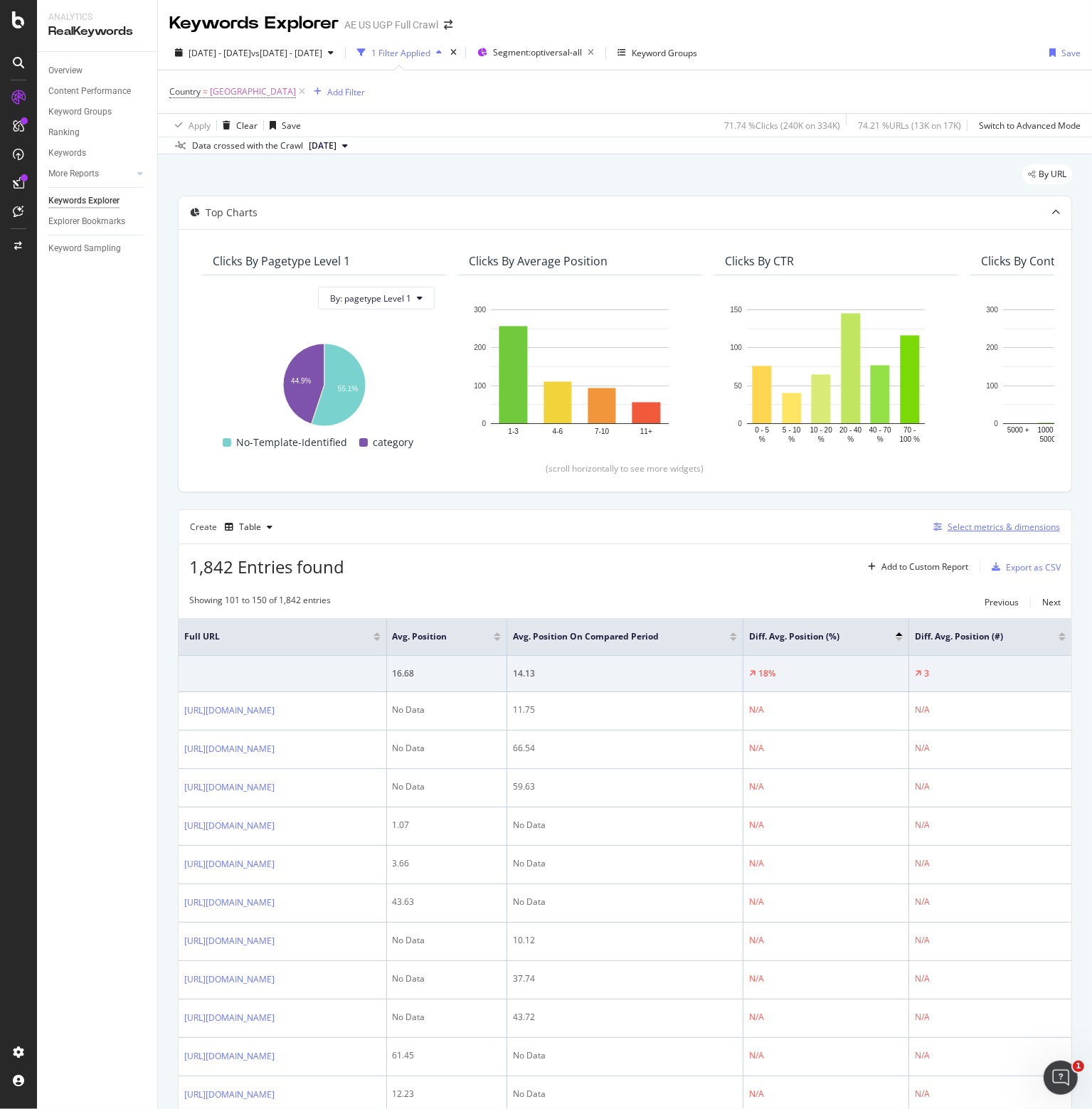
click at [965, 522] on div "Select metrics & dimensions" at bounding box center [1004, 526] width 112 height 12
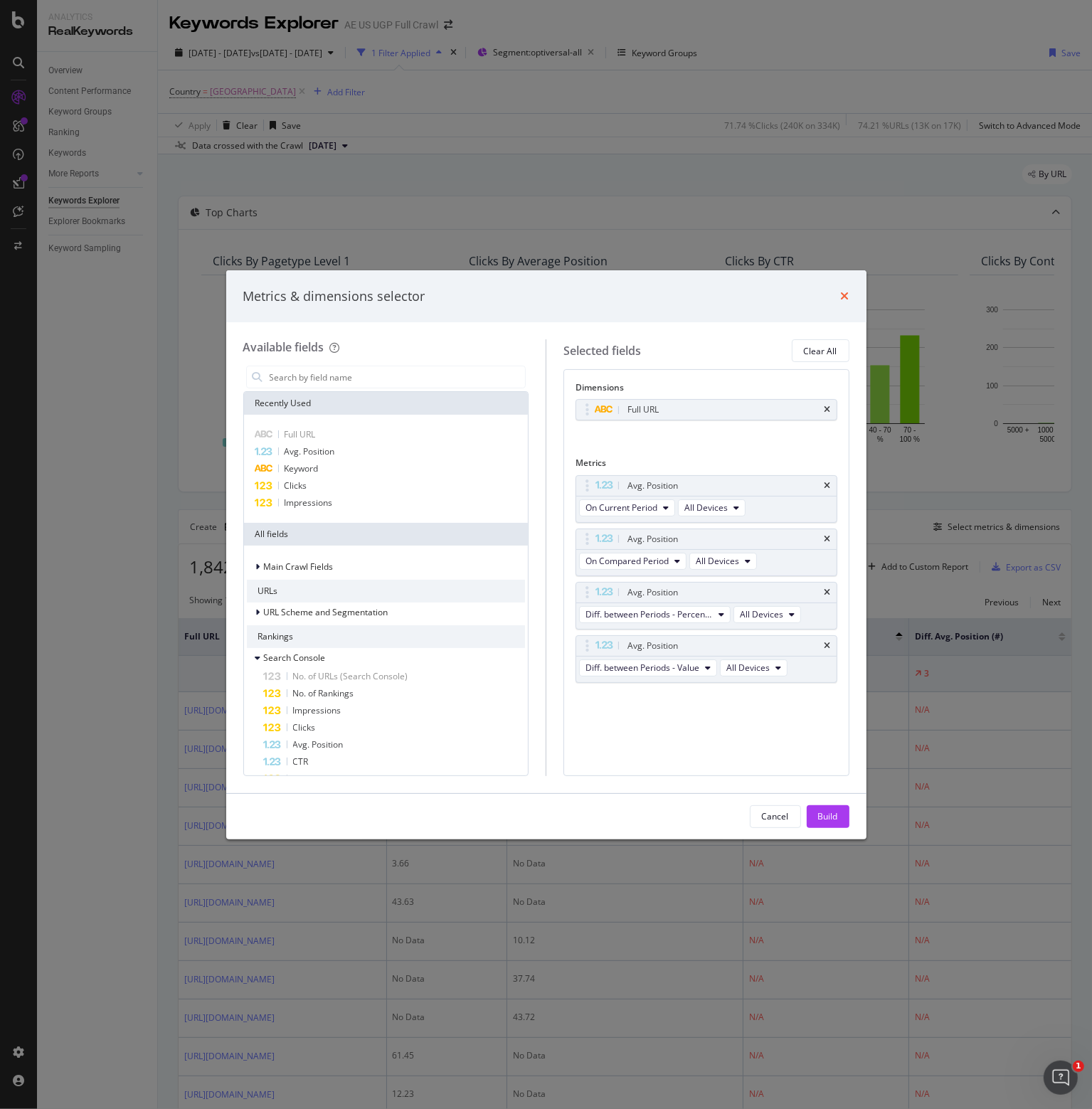
click at [847, 296] on icon "times" at bounding box center [845, 295] width 9 height 11
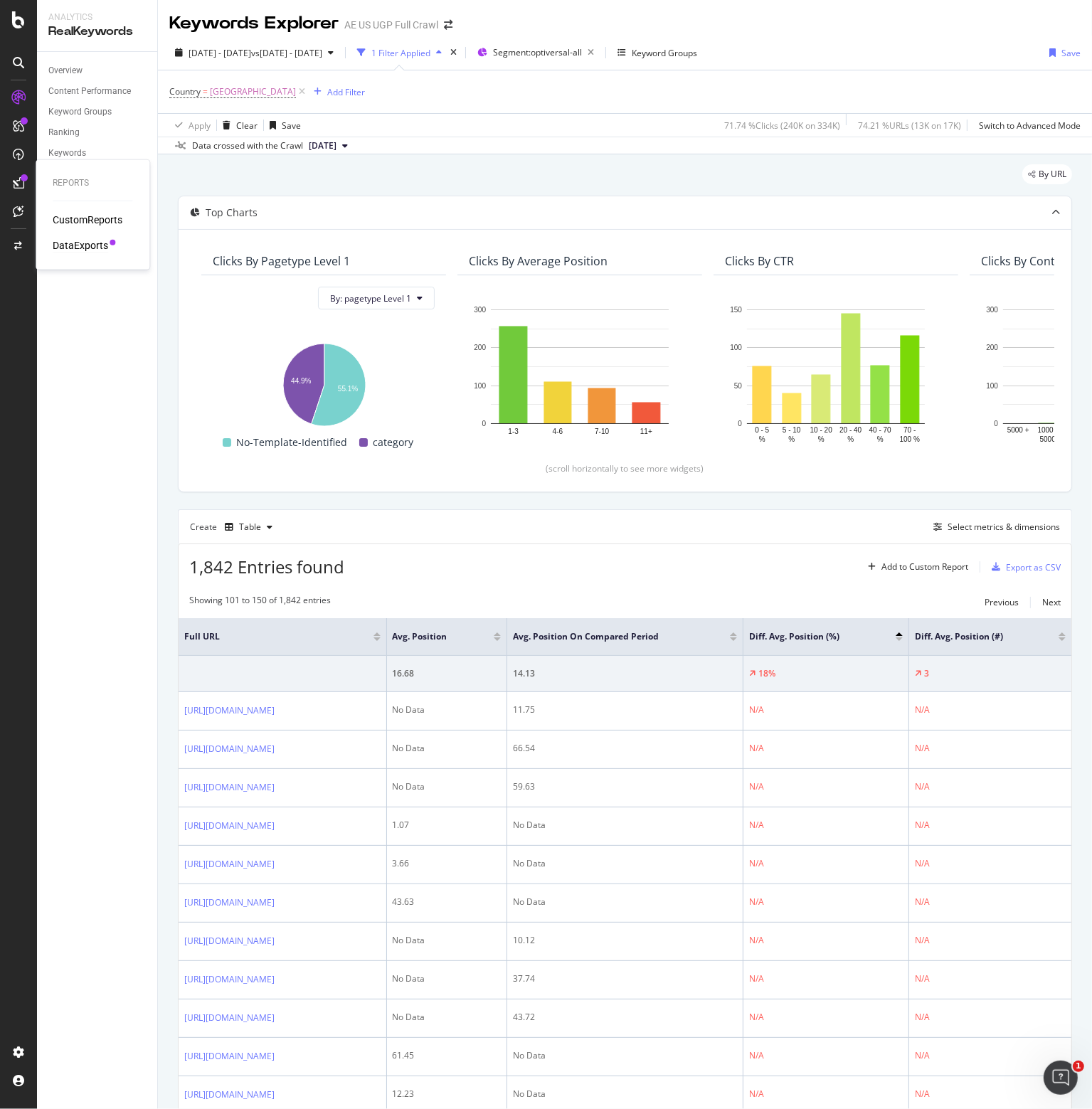
click at [93, 249] on div "DataExports" at bounding box center [80, 245] width 55 height 14
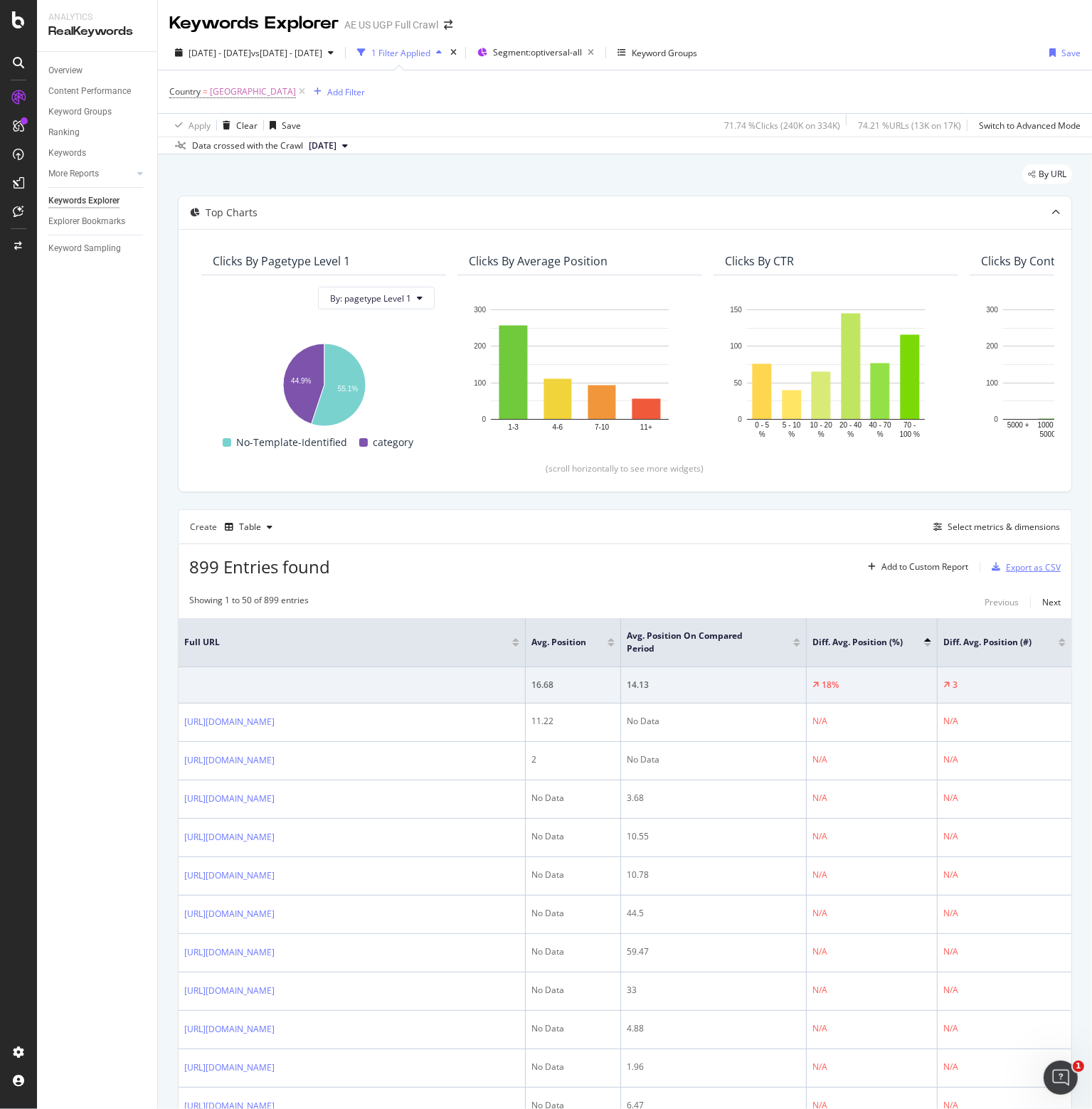
click at [1012, 564] on div "Export as CSV" at bounding box center [1033, 567] width 54 height 12
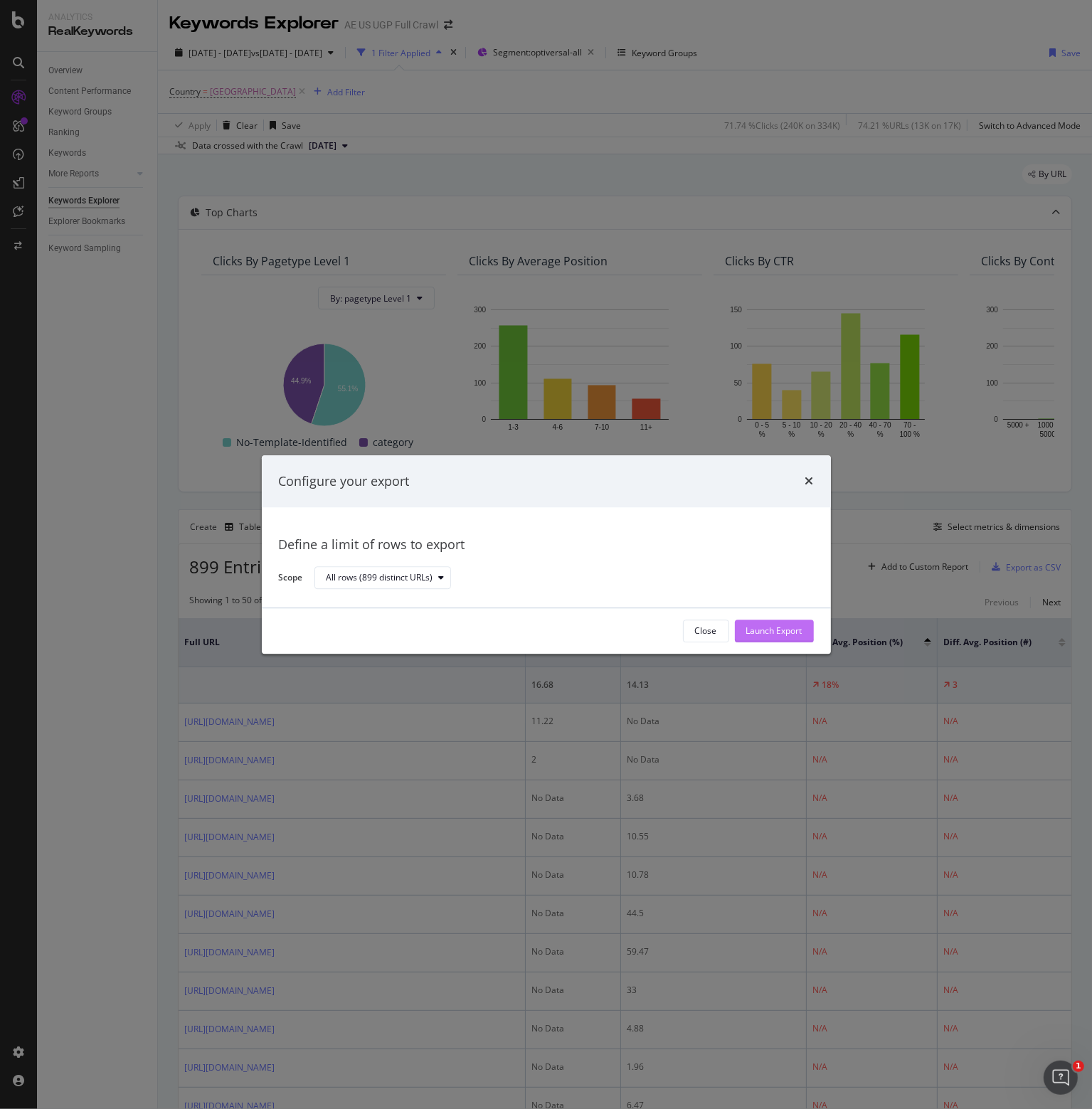
click at [766, 628] on div "Launch Export" at bounding box center [774, 632] width 56 height 12
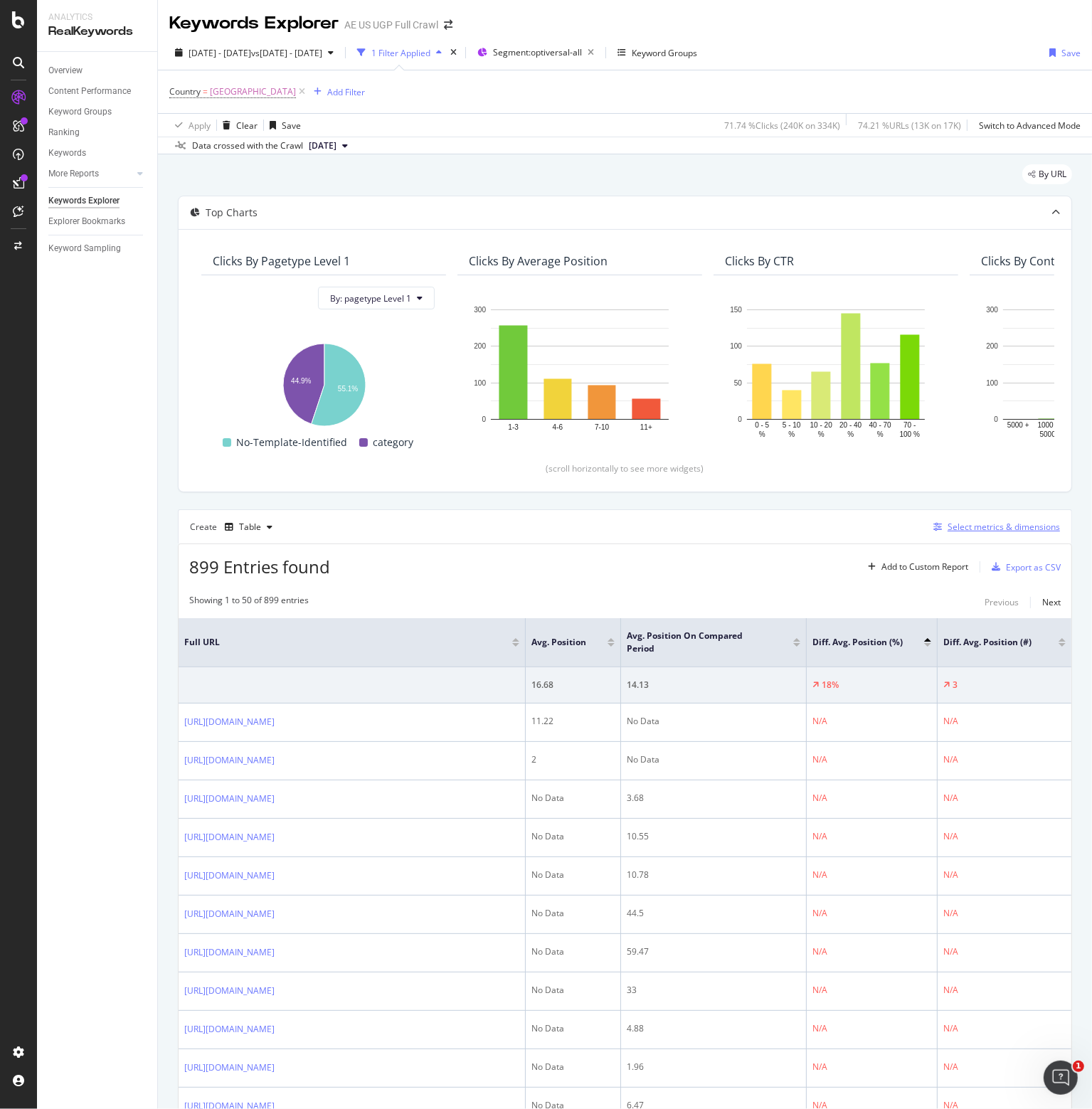
click at [987, 520] on div "Select metrics & dimensions" at bounding box center [1004, 526] width 112 height 12
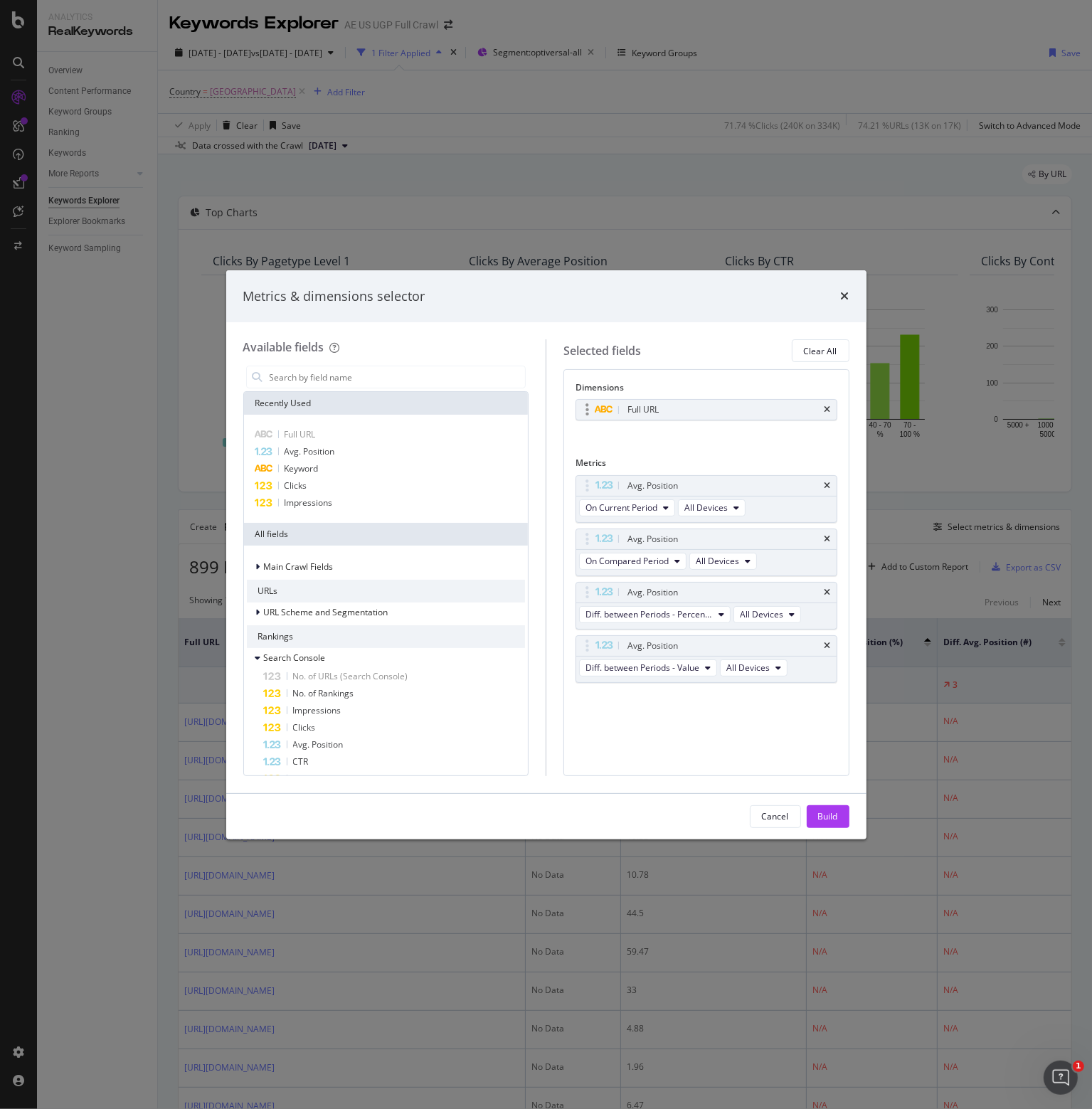
click at [715, 411] on div "Full URL" at bounding box center [723, 410] width 197 height 14
click at [830, 409] on icon "times" at bounding box center [827, 410] width 6 height 9
click at [299, 466] on span "Keyword" at bounding box center [302, 469] width 35 height 12
drag, startPoint x: 828, startPoint y: 813, endPoint x: 683, endPoint y: 712, distance: 176.7
click at [828, 812] on div "Build" at bounding box center [828, 816] width 20 height 12
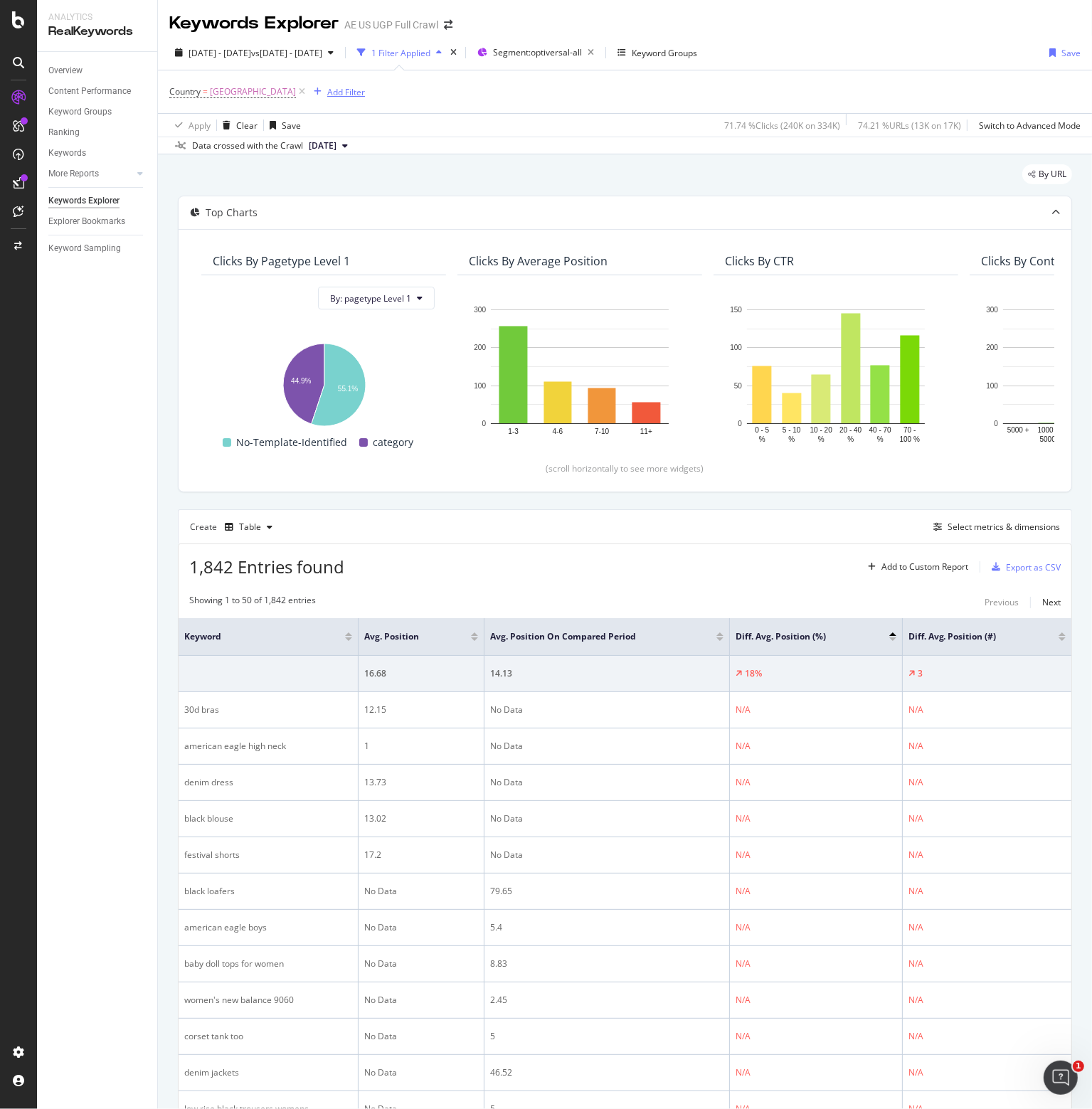
click at [352, 97] on div "Add Filter" at bounding box center [346, 92] width 38 height 12
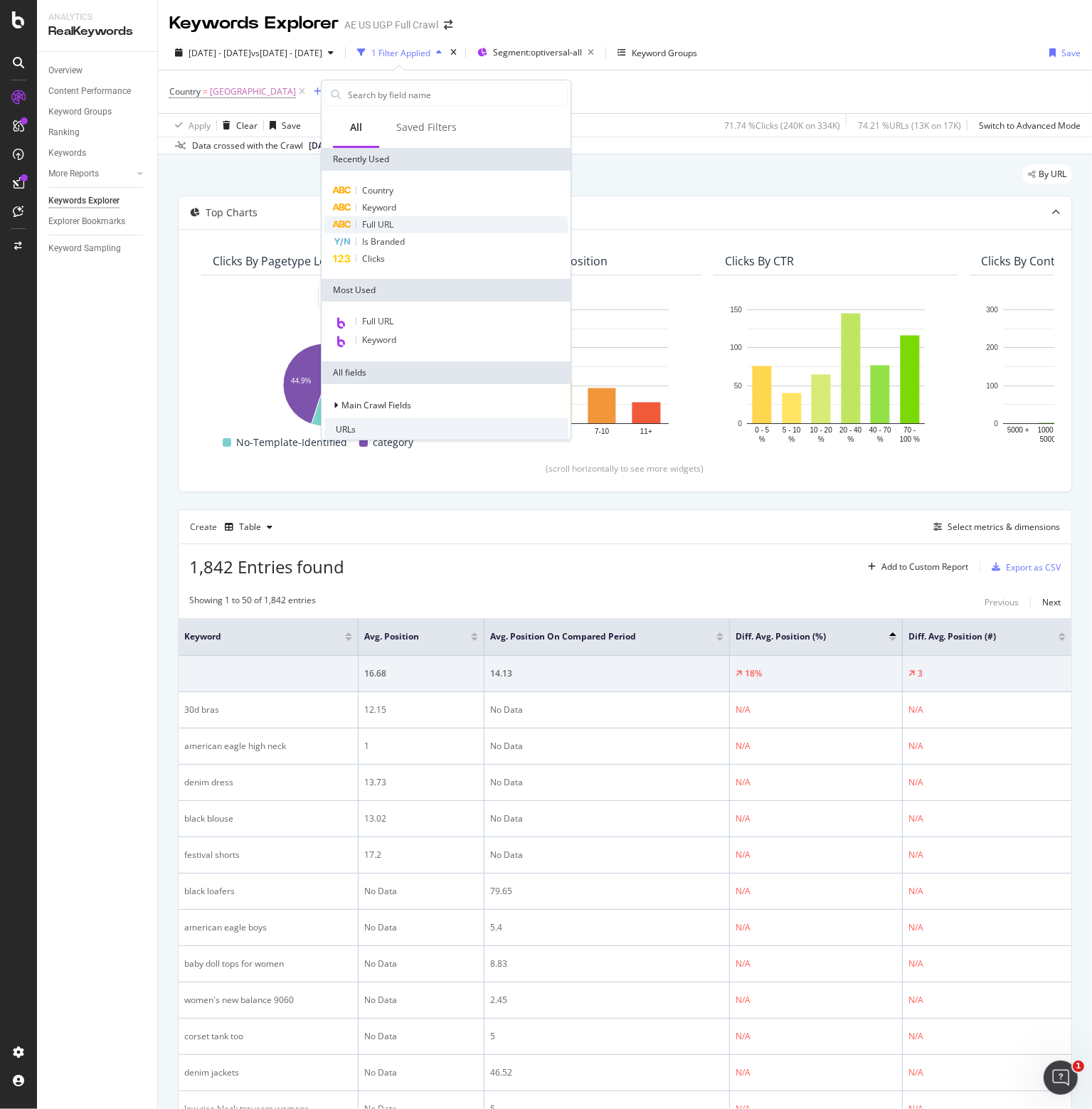
click at [389, 224] on span "Full URL" at bounding box center [378, 224] width 31 height 12
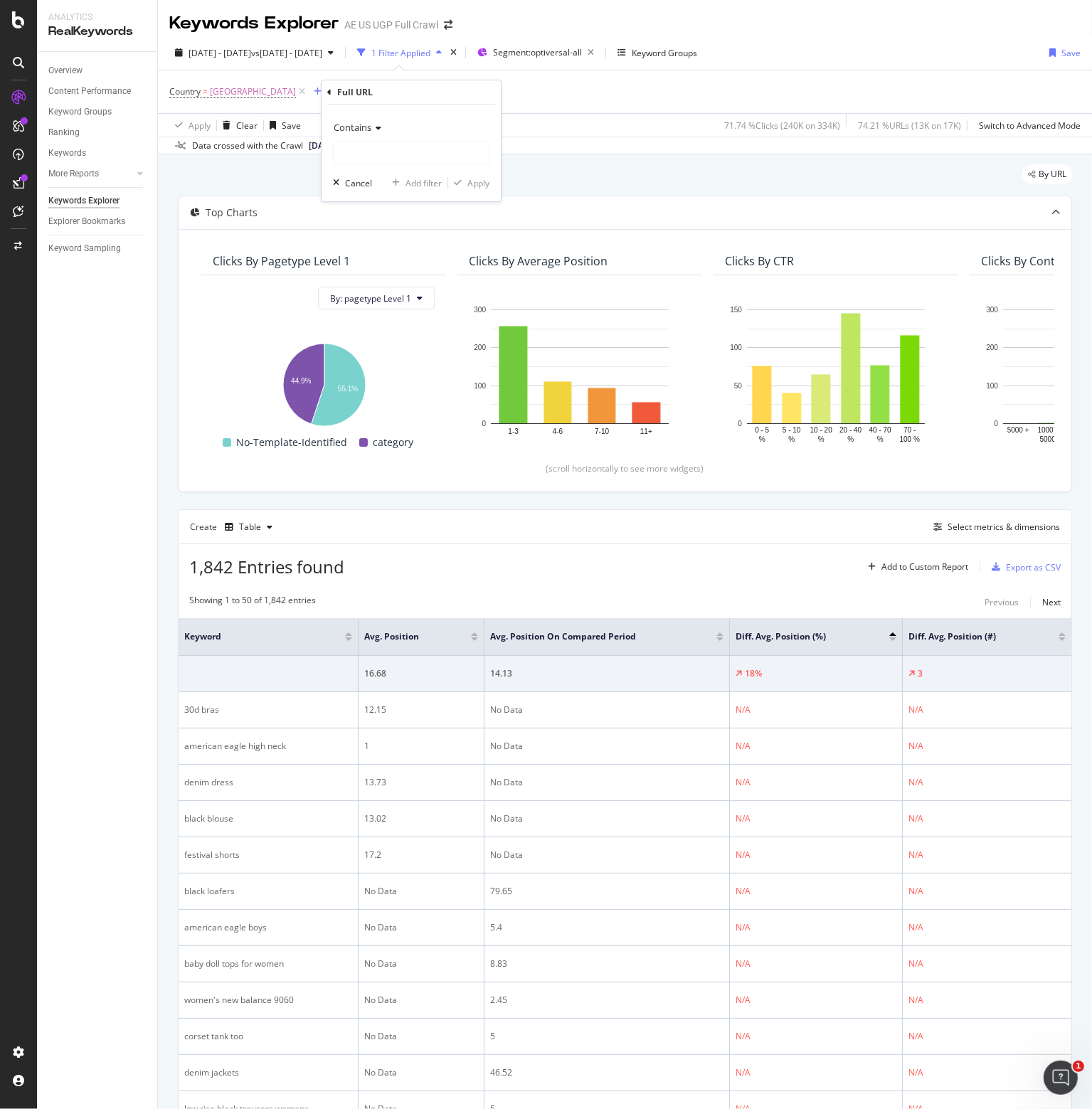
click at [375, 125] on icon at bounding box center [376, 128] width 10 height 9
click at [342, 146] on div "Equal to Not equal to Starts with Doesn't start with Ends with Doesn't end with…" at bounding box center [413, 240] width 160 height 204
click at [344, 154] on span "Equal to" at bounding box center [356, 157] width 32 height 12
click at [346, 152] on input "text" at bounding box center [412, 153] width 155 height 22
paste input "[URL][DOMAIN_NAME]"
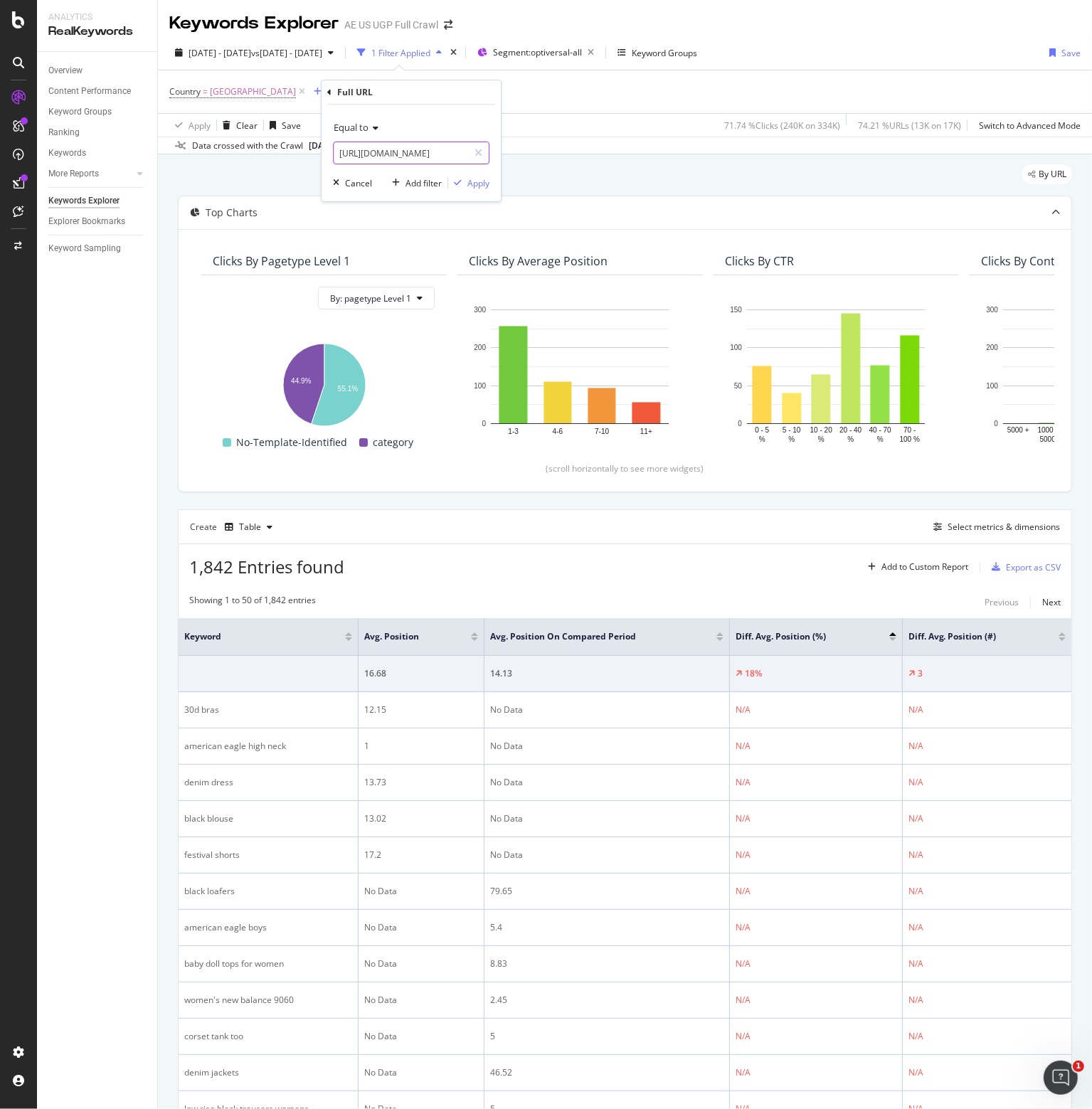
scroll to position [0, 35]
type input "[URL][DOMAIN_NAME]"
click at [477, 179] on div "Apply" at bounding box center [479, 183] width 22 height 12
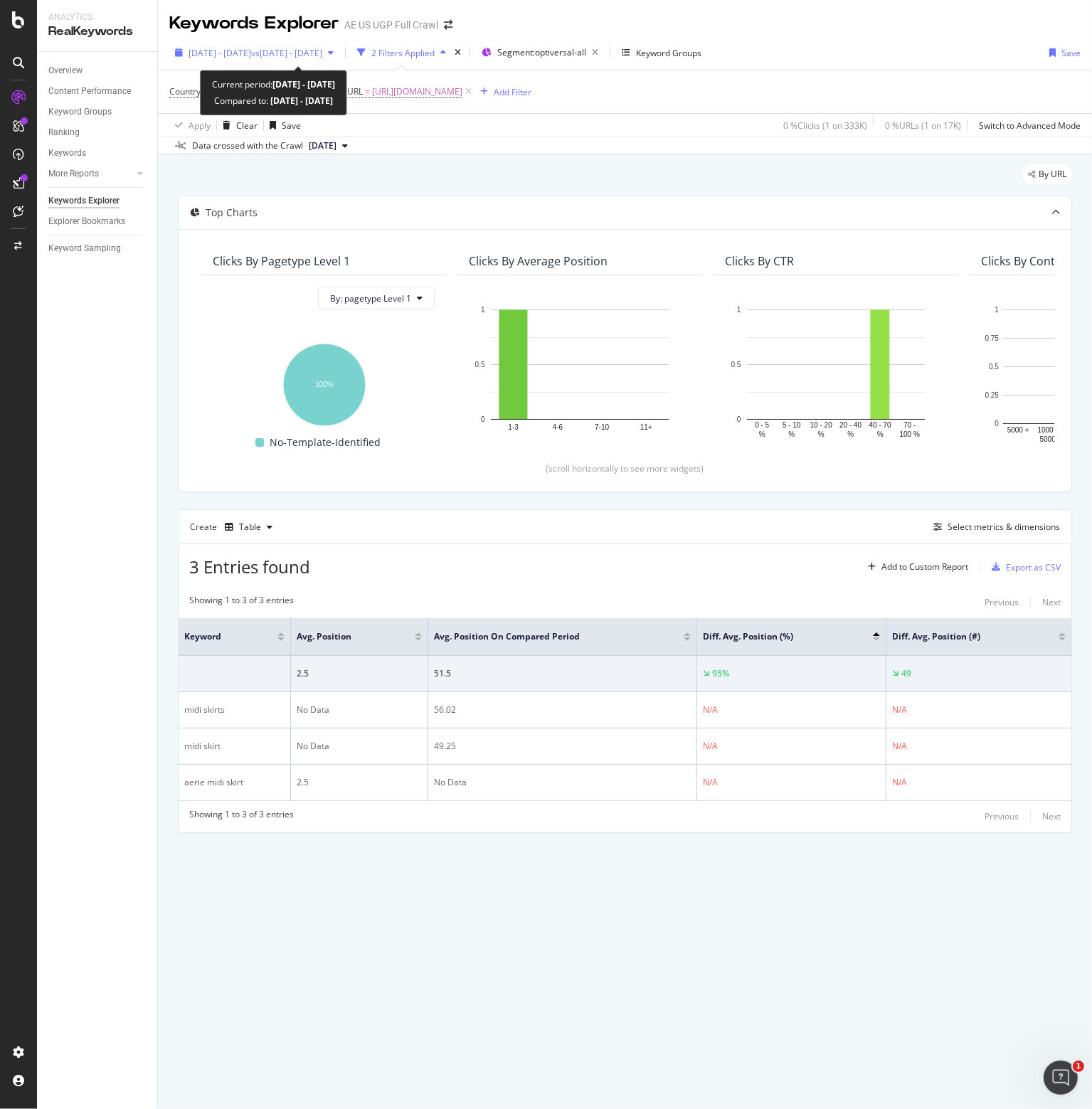
click at [322, 51] on span "vs [DATE] - [DATE]" at bounding box center [287, 53] width 71 height 12
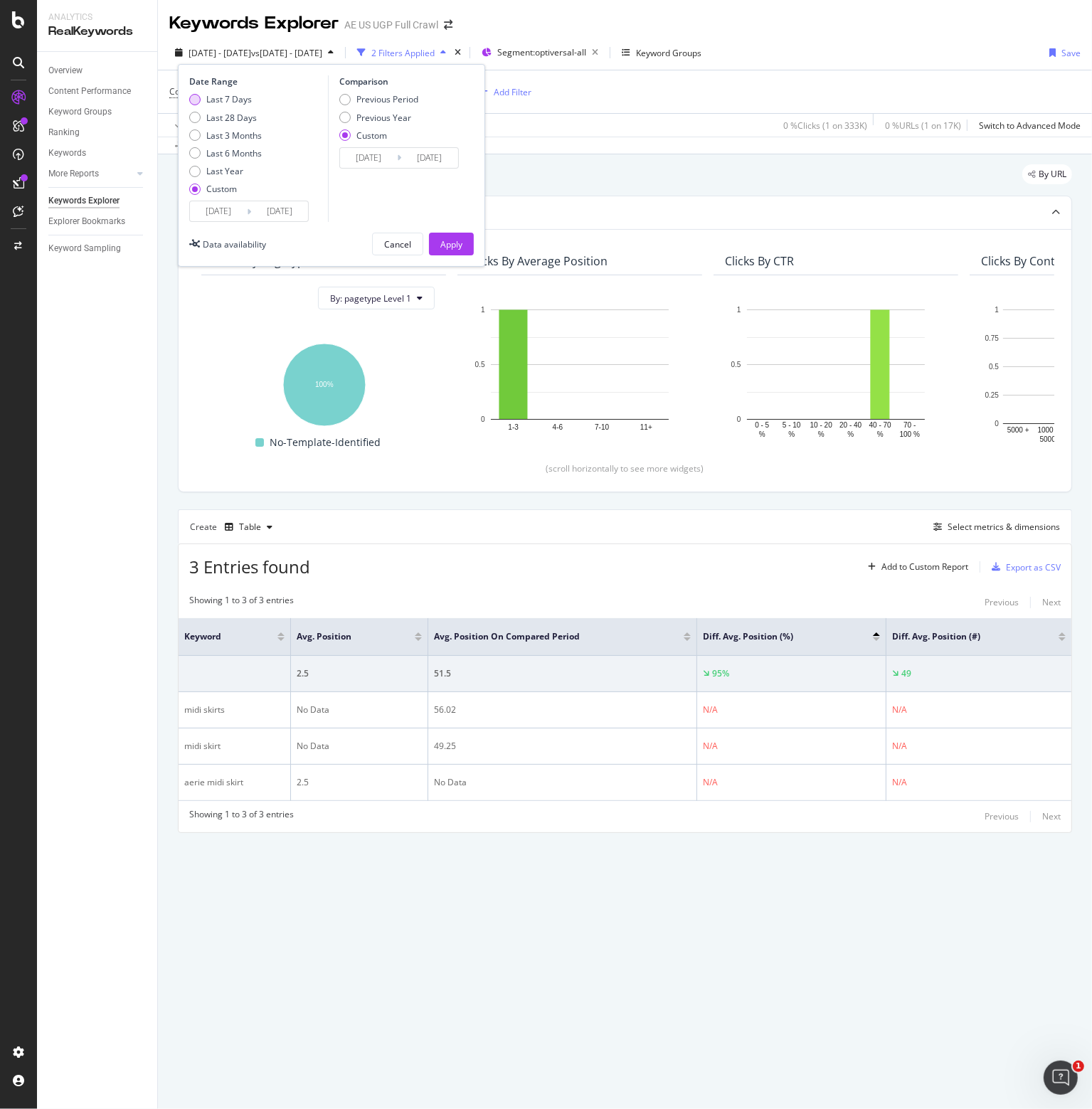
click at [237, 102] on div "Last 7 Days" at bounding box center [229, 99] width 46 height 12
type input "[DATE]"
click at [384, 97] on div "Previous Period" at bounding box center [388, 99] width 62 height 12
type input "[DATE]"
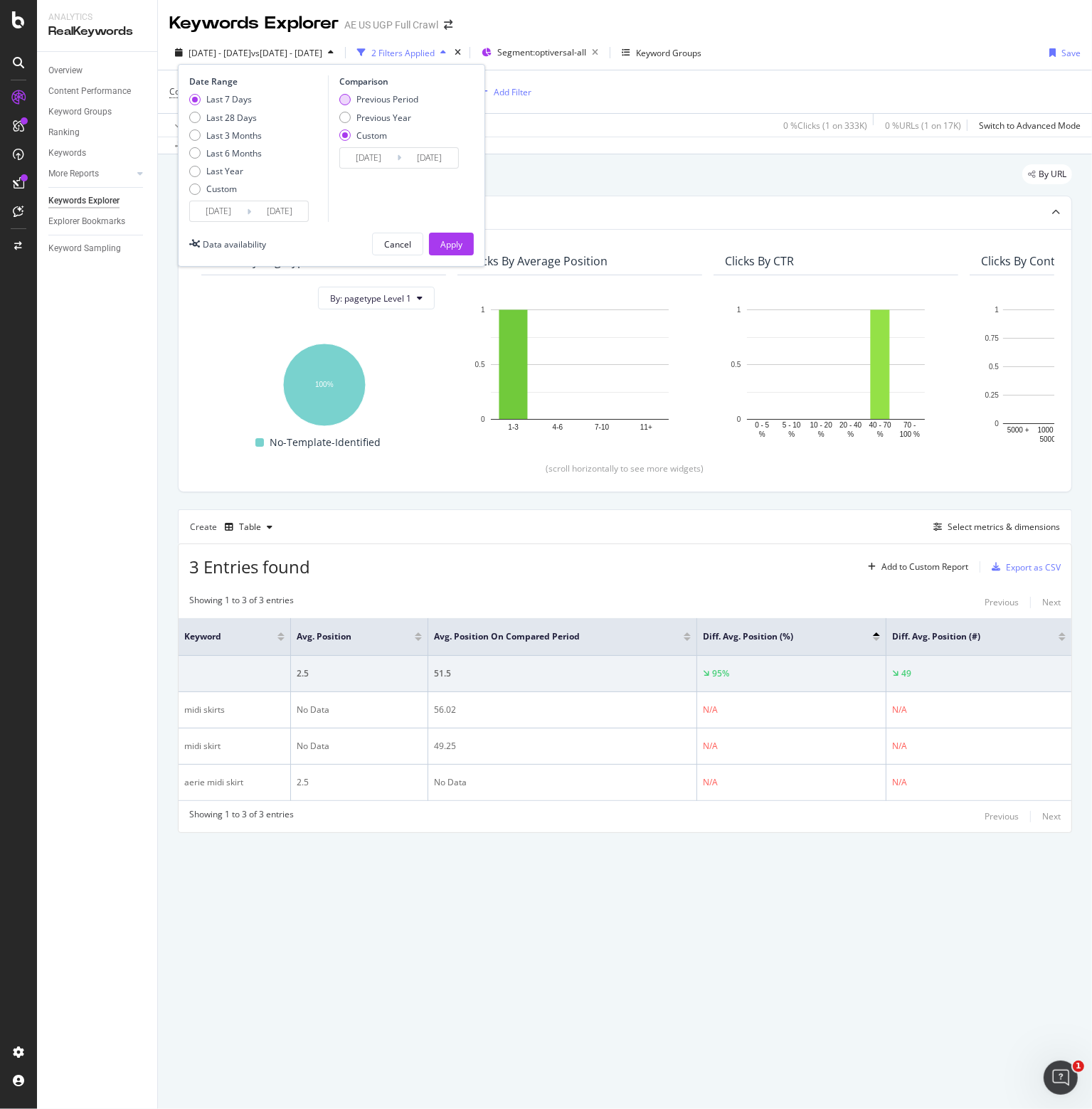
type input "[DATE]"
click at [452, 250] on div "Apply" at bounding box center [451, 243] width 22 height 22
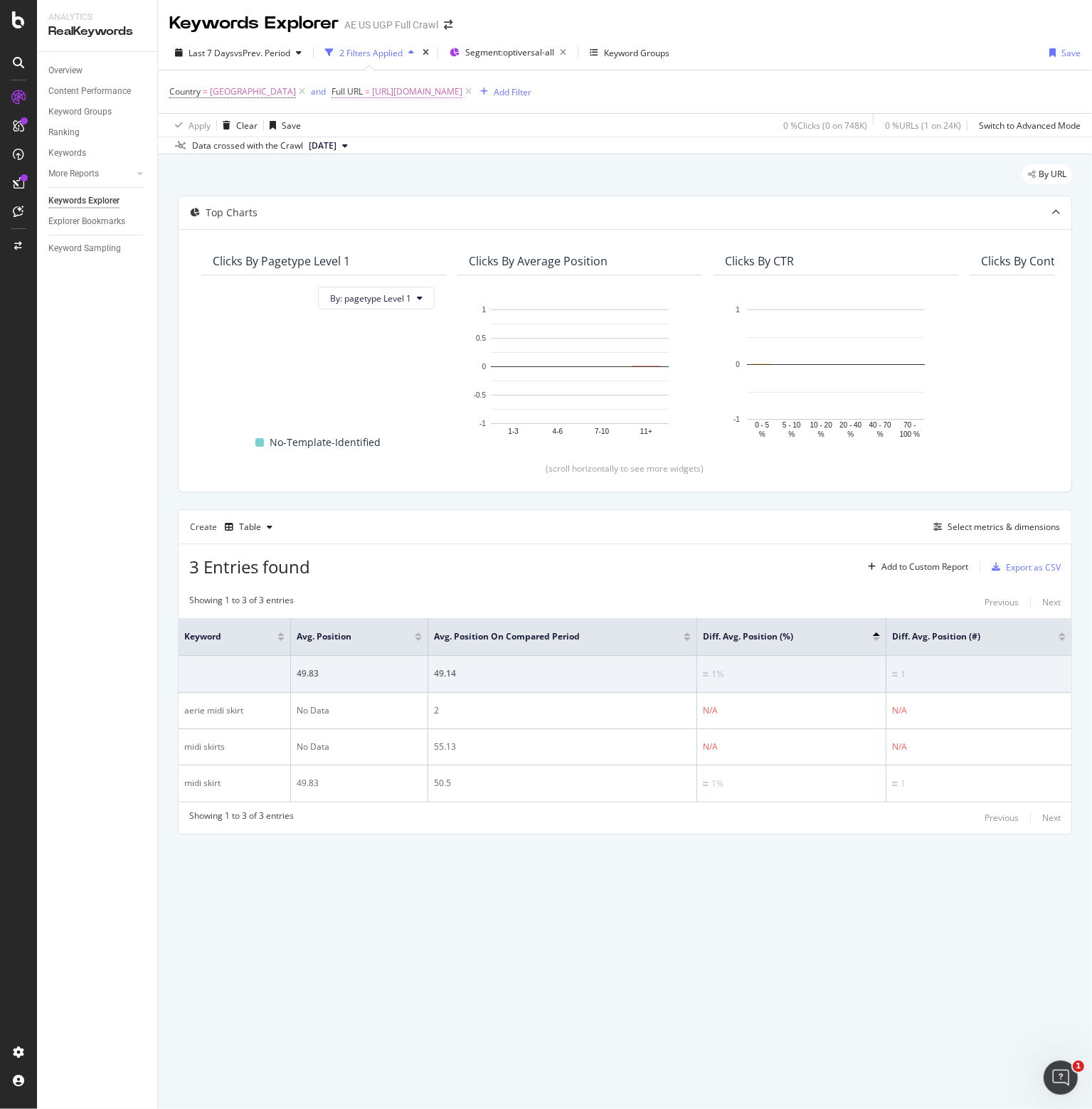
click at [401, 91] on span "[URL][DOMAIN_NAME]" at bounding box center [417, 91] width 91 height 20
click at [399, 148] on input "[URL][DOMAIN_NAME]" at bounding box center [425, 151] width 135 height 22
drag, startPoint x: 284, startPoint y: 867, endPoint x: 286, endPoint y: 852, distance: 15.1
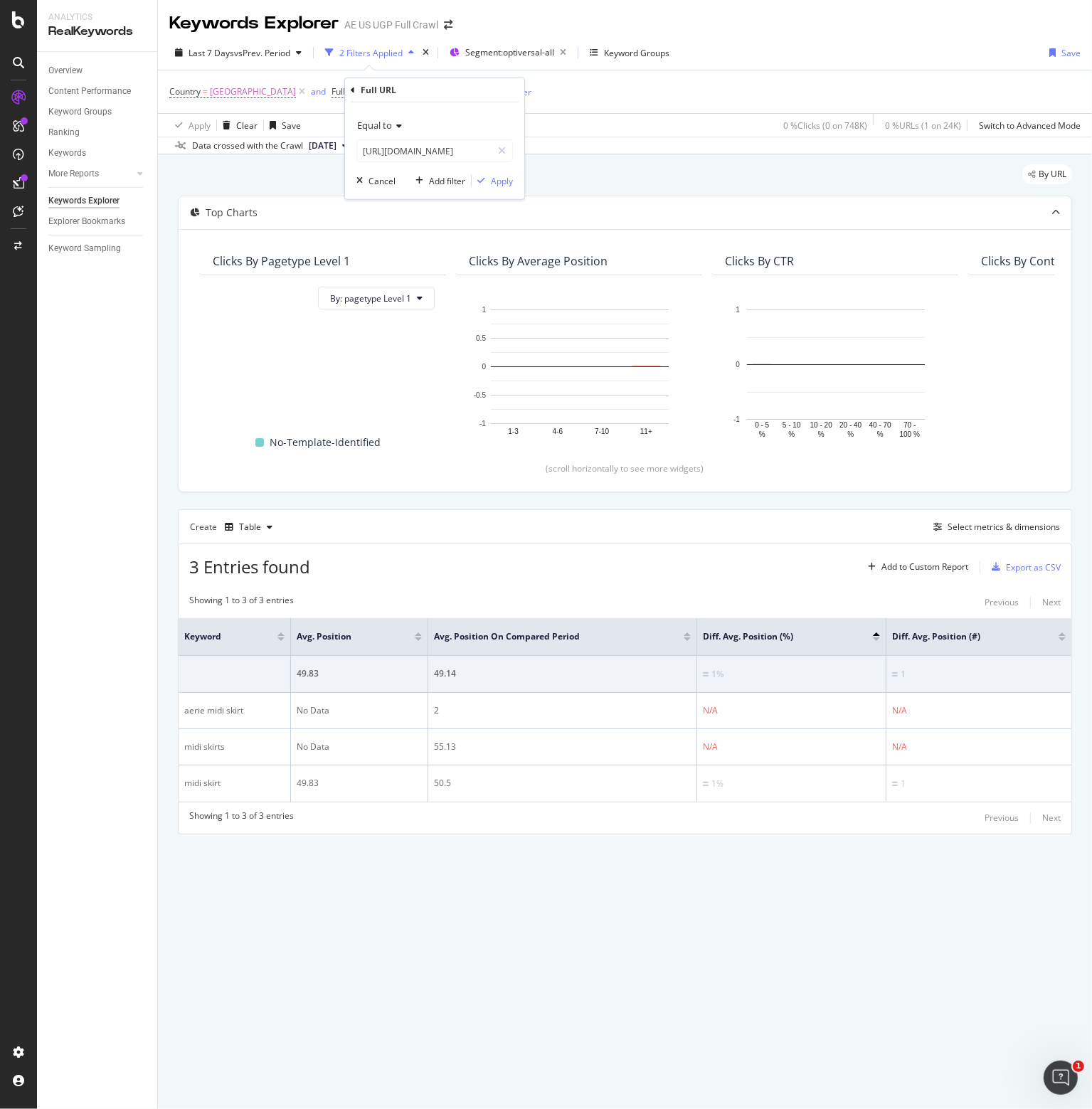
click at [284, 867] on div "By URL Top Charts Clicks By pagetype Level 1 By: pagetype Level 1 Hold CTRL whi…" at bounding box center [625, 519] width 934 height 729
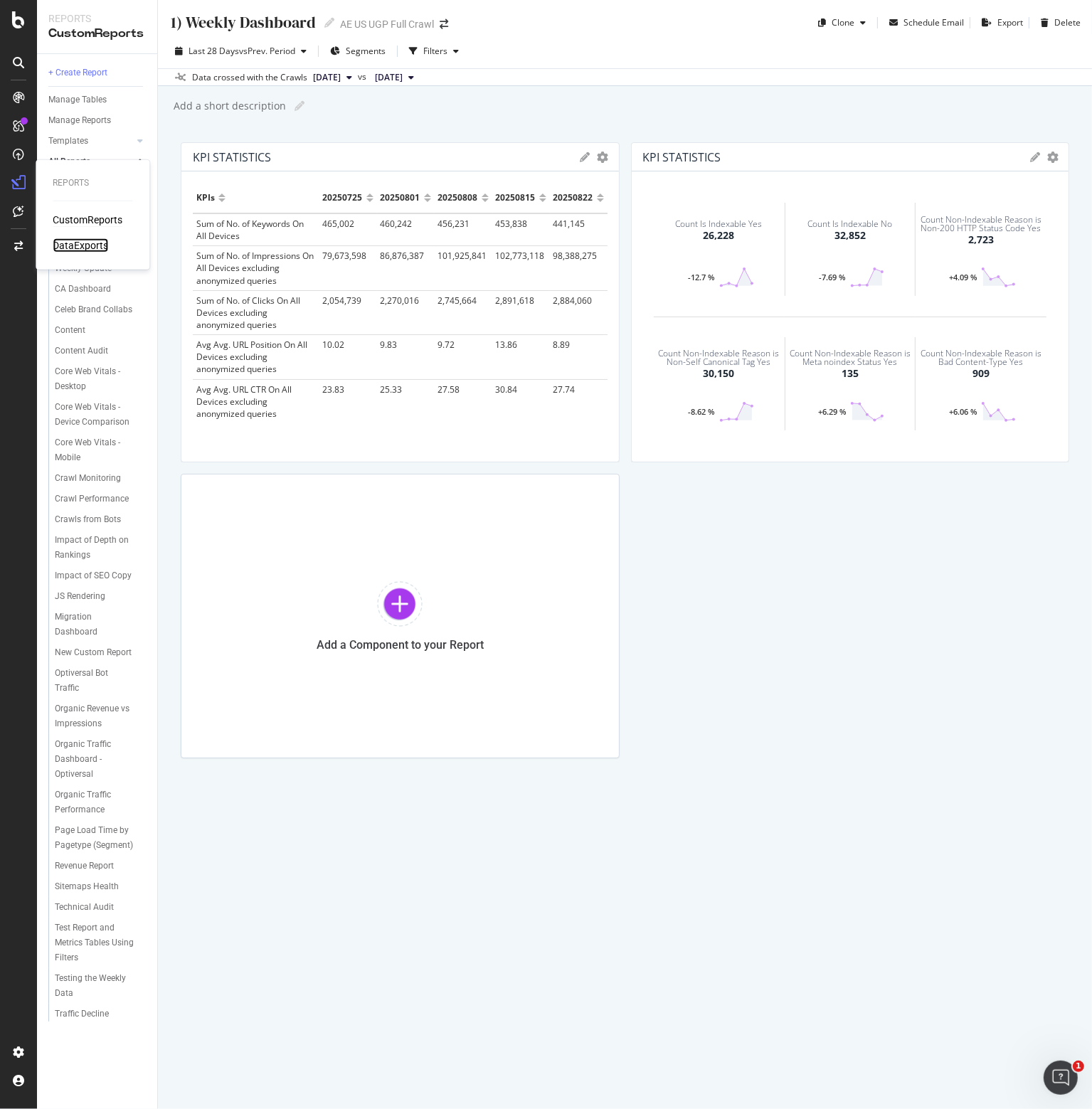
click at [75, 243] on div "DataExports" at bounding box center [80, 245] width 55 height 14
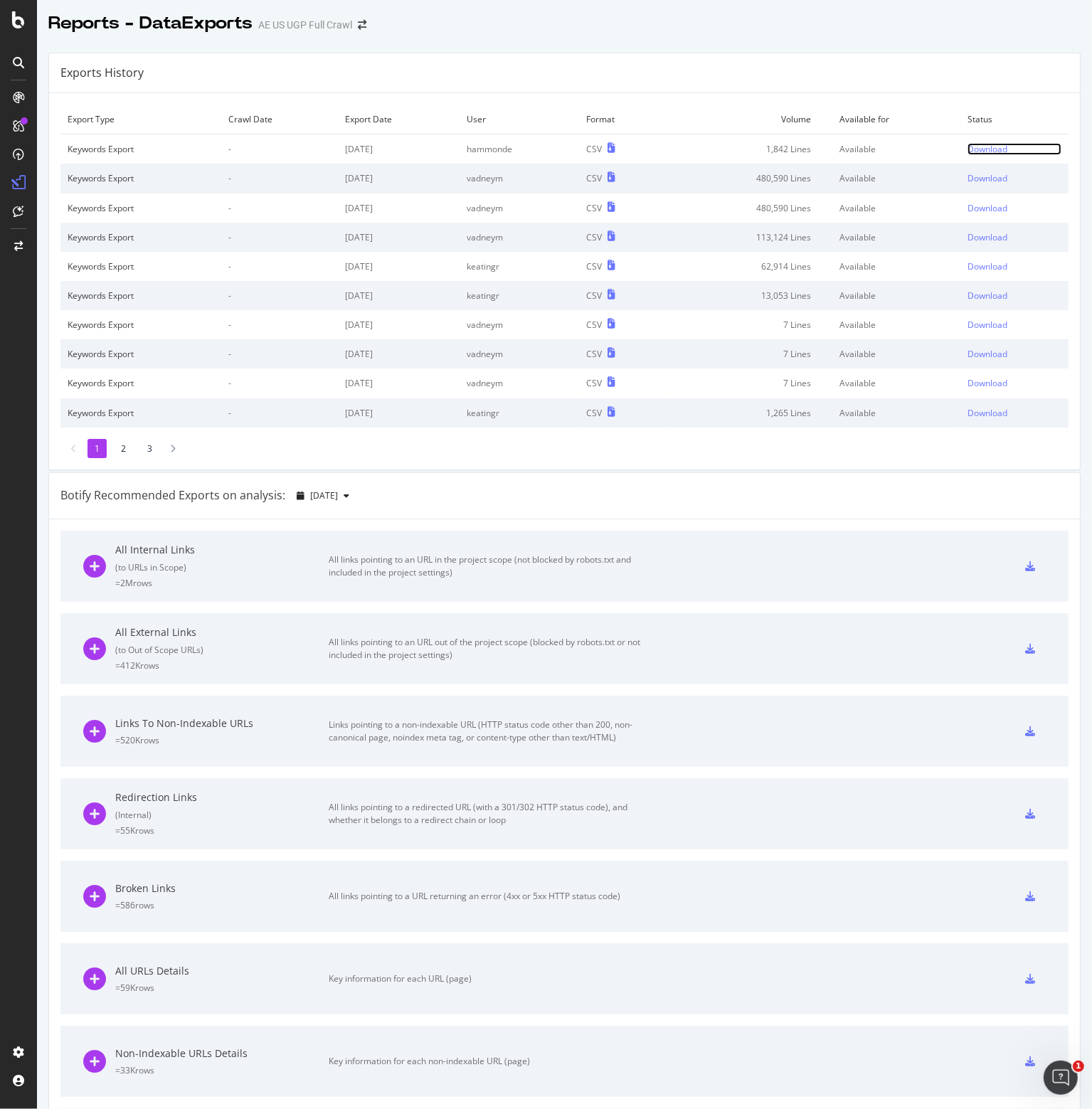
click at [974, 148] on div "Download" at bounding box center [988, 149] width 40 height 12
